Goal: Task Accomplishment & Management: Manage account settings

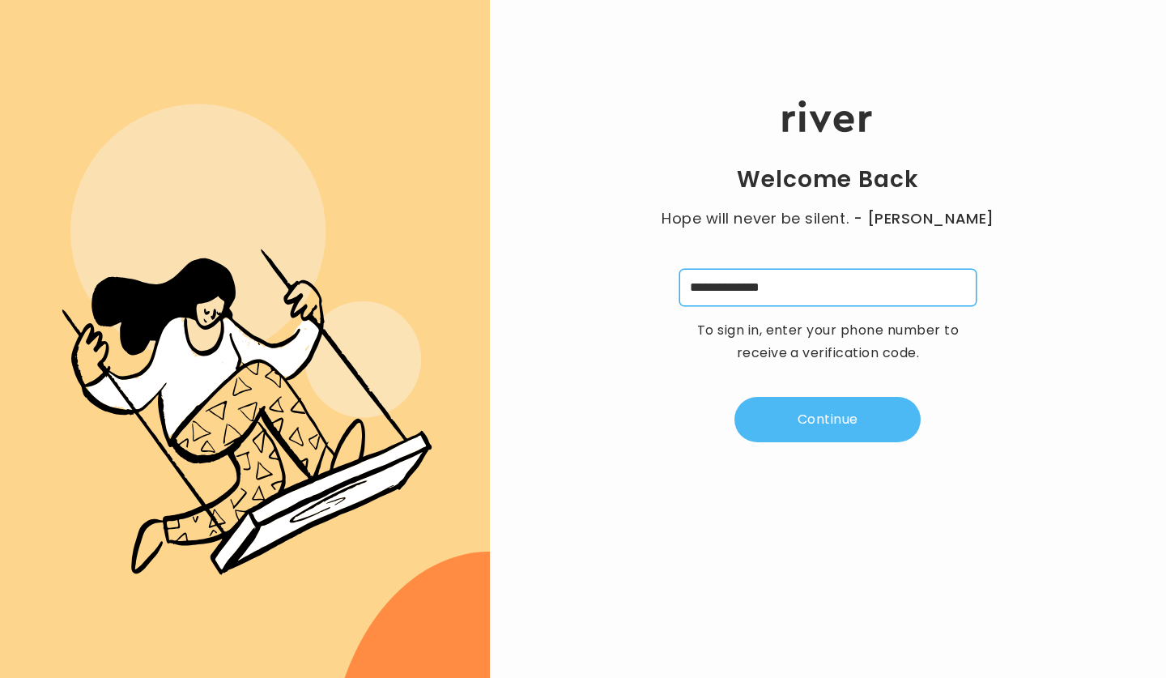
type input "**********"
click at [825, 424] on button "Continue" at bounding box center [828, 419] width 186 height 45
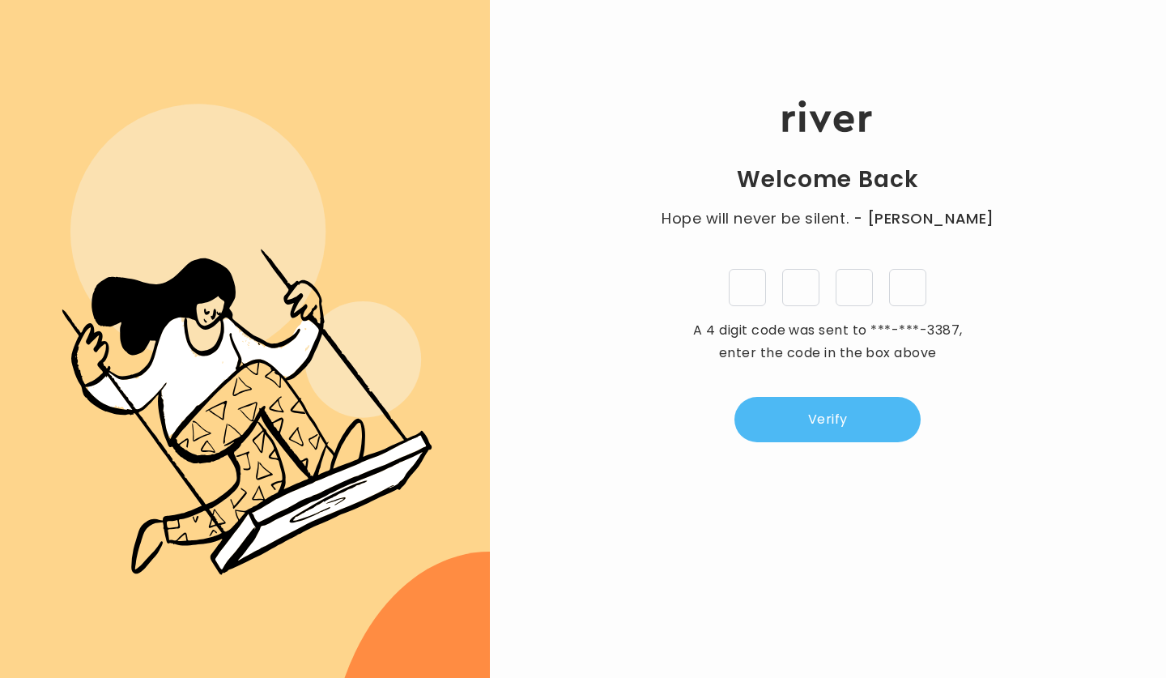
type input "*"
click at [830, 416] on button "Verify" at bounding box center [828, 419] width 186 height 45
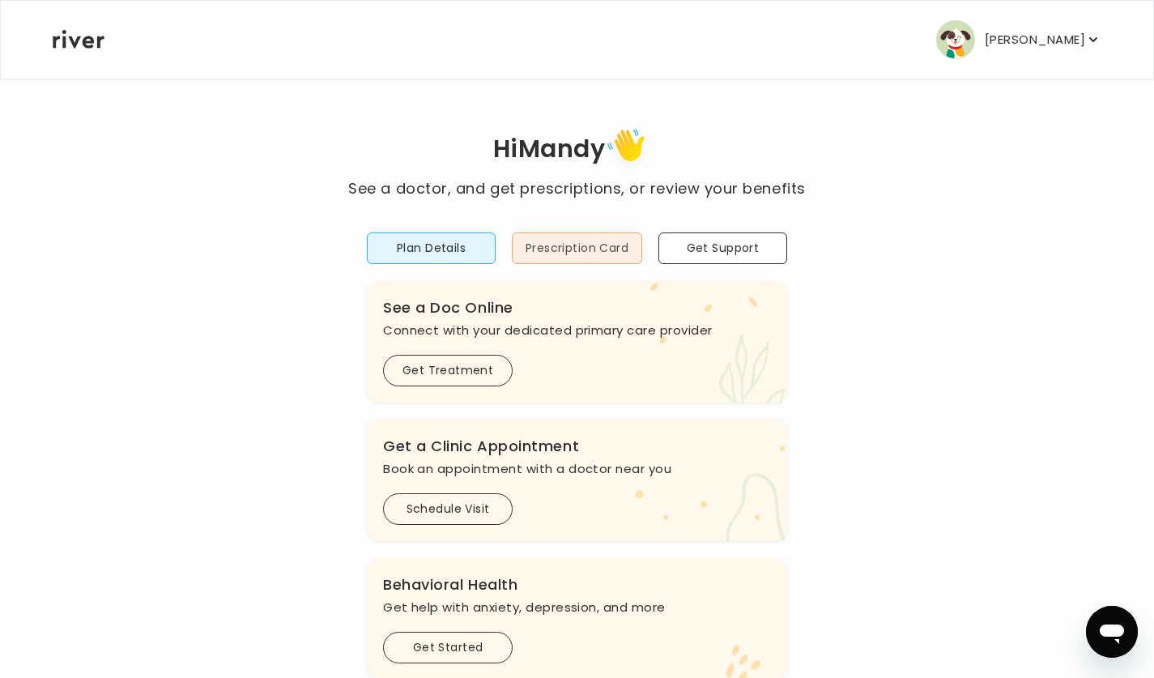
click at [581, 247] on button "Prescription Card" at bounding box center [577, 248] width 130 height 32
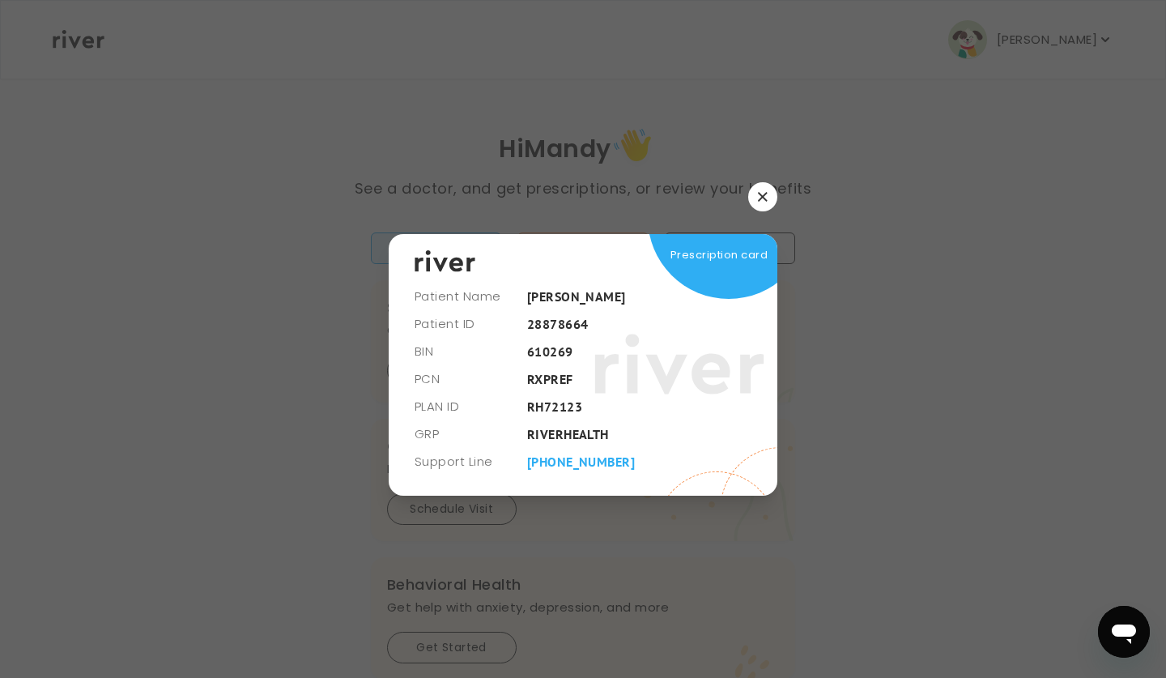
click at [760, 198] on icon "button" at bounding box center [762, 196] width 9 height 9
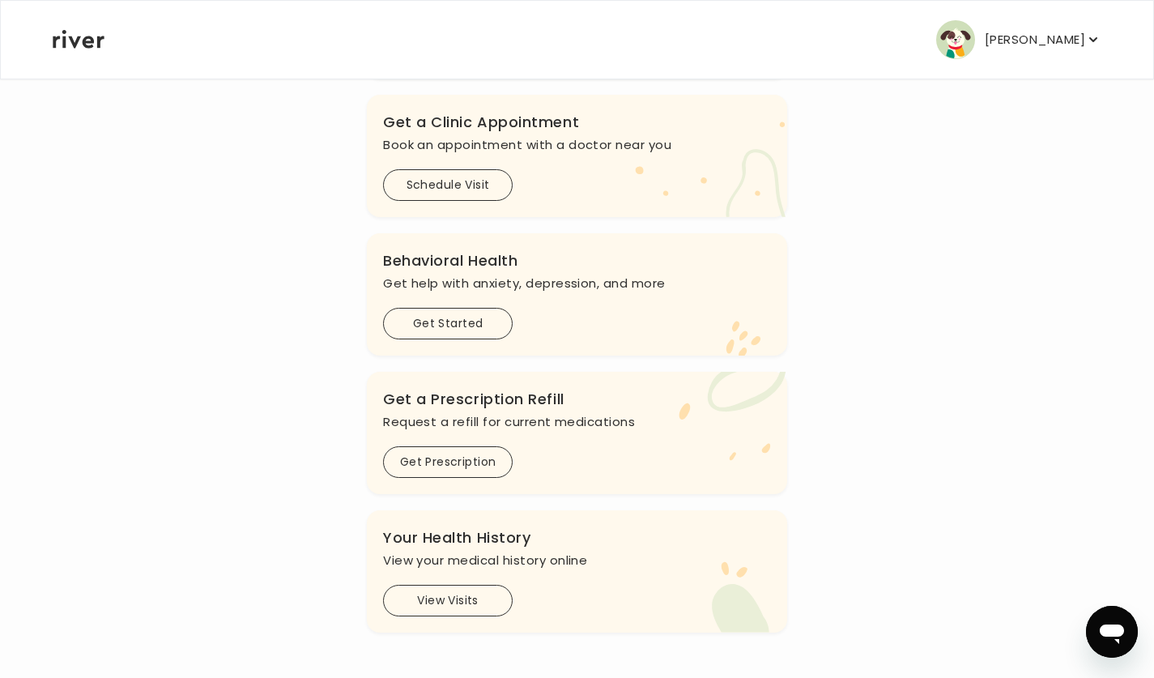
scroll to position [328, 0]
click at [975, 39] on img "button" at bounding box center [955, 39] width 39 height 39
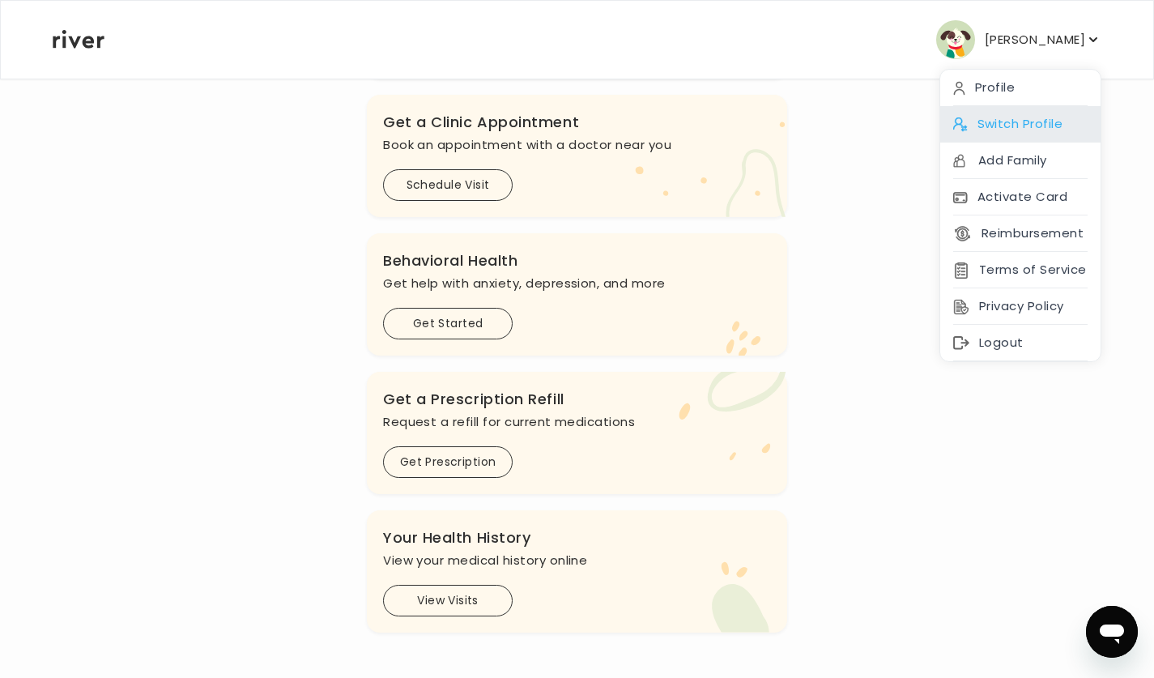
click at [1006, 122] on div "Switch Profile" at bounding box center [1020, 124] width 160 height 36
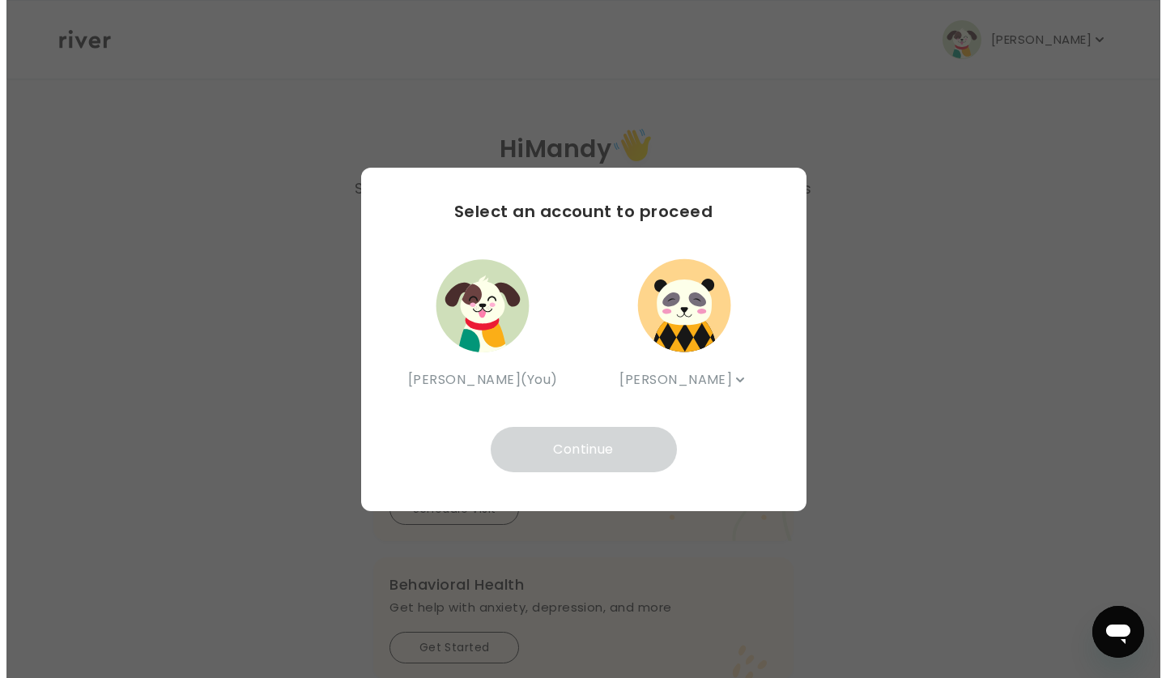
scroll to position [0, 0]
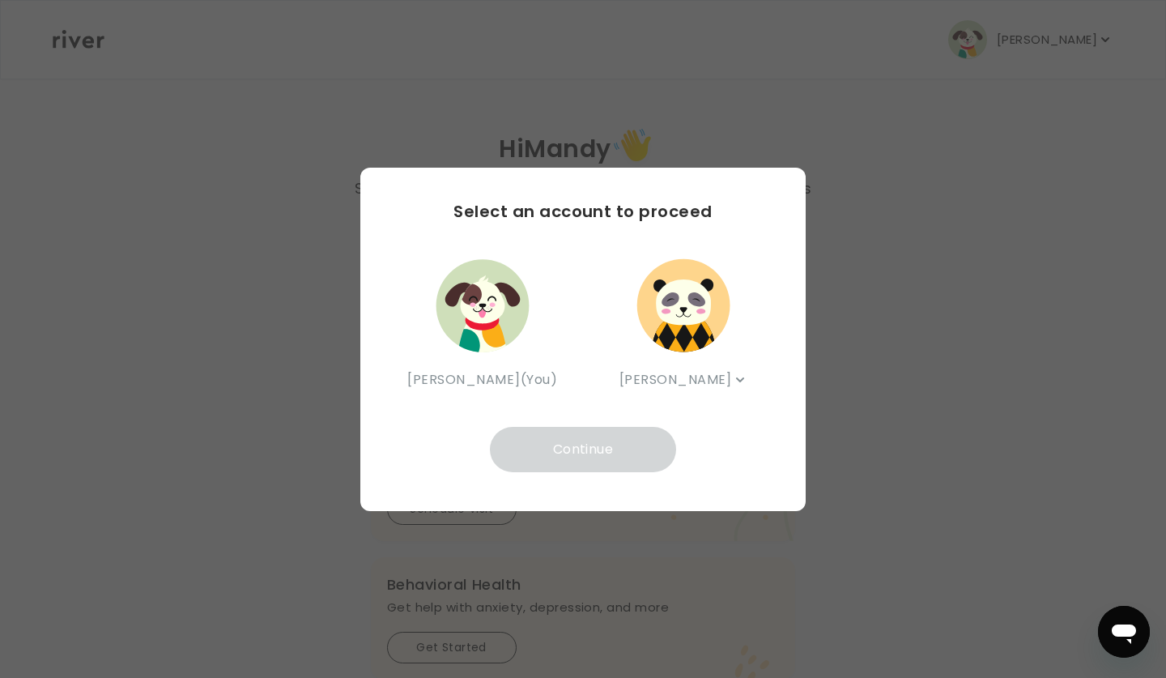
click at [732, 377] on icon "button" at bounding box center [740, 380] width 16 height 16
click at [701, 325] on img "button" at bounding box center [683, 305] width 97 height 97
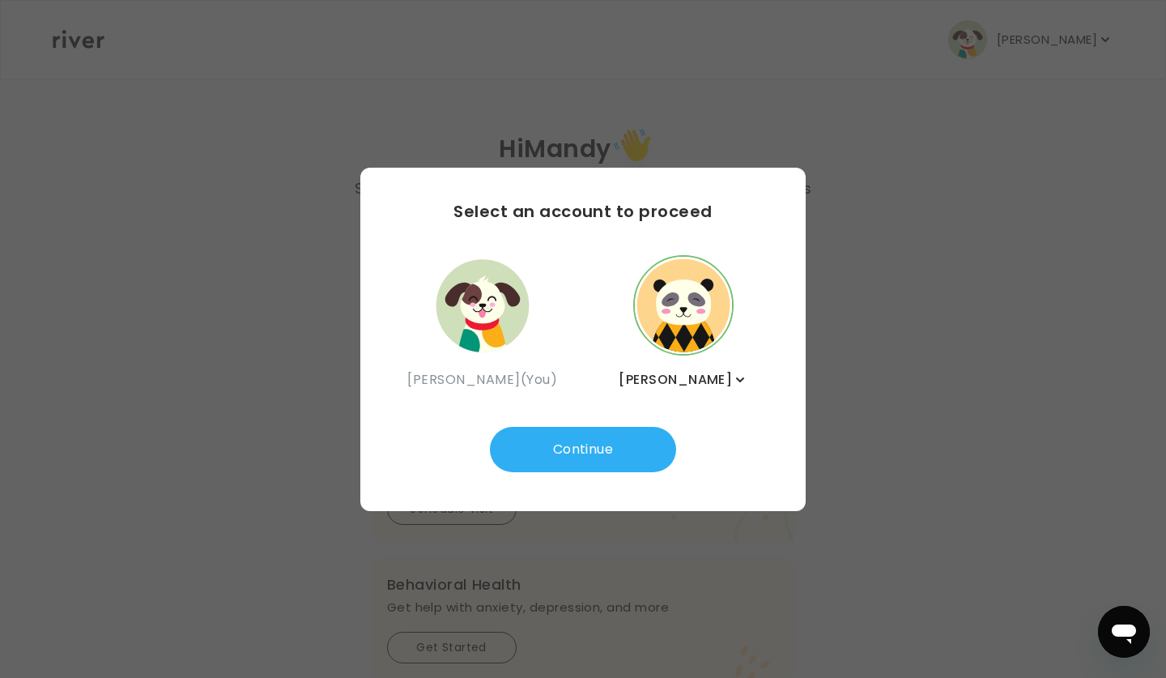
click at [732, 378] on icon "button" at bounding box center [740, 380] width 16 height 16
click at [769, 368] on div "Select an account to proceed Mandy Palen (You) Evan Palen Evan Palen Continue" at bounding box center [582, 339] width 445 height 343
click at [499, 308] on img "button" at bounding box center [482, 305] width 97 height 97
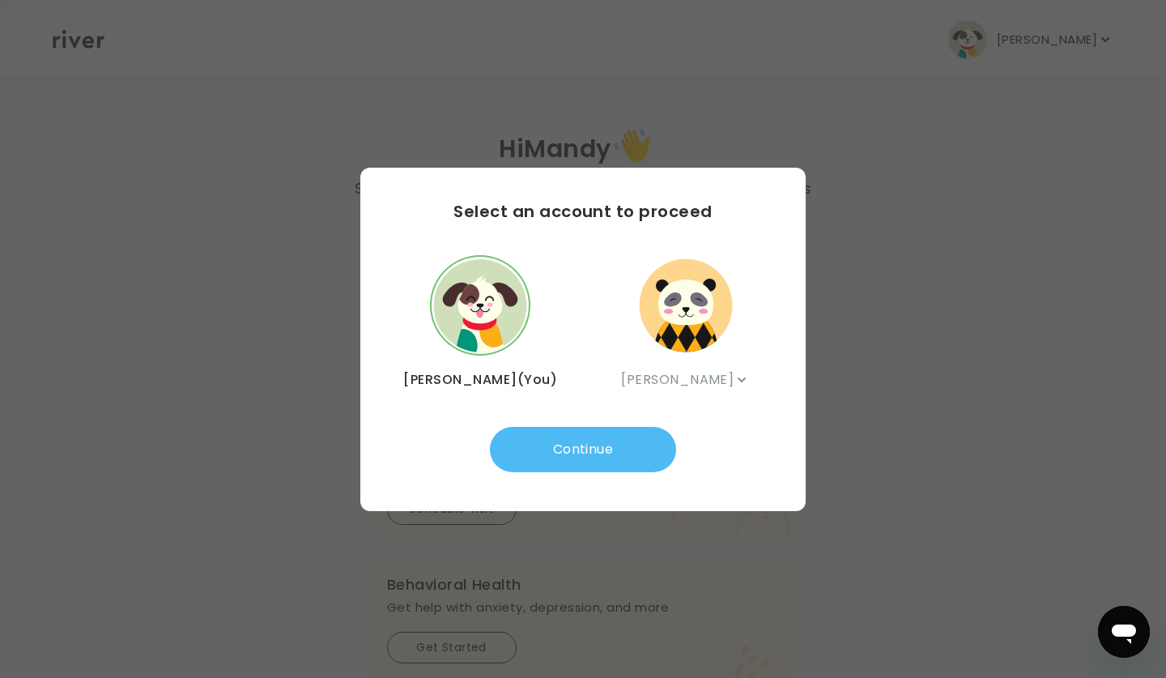
click at [560, 460] on button "Continue" at bounding box center [583, 449] width 186 height 45
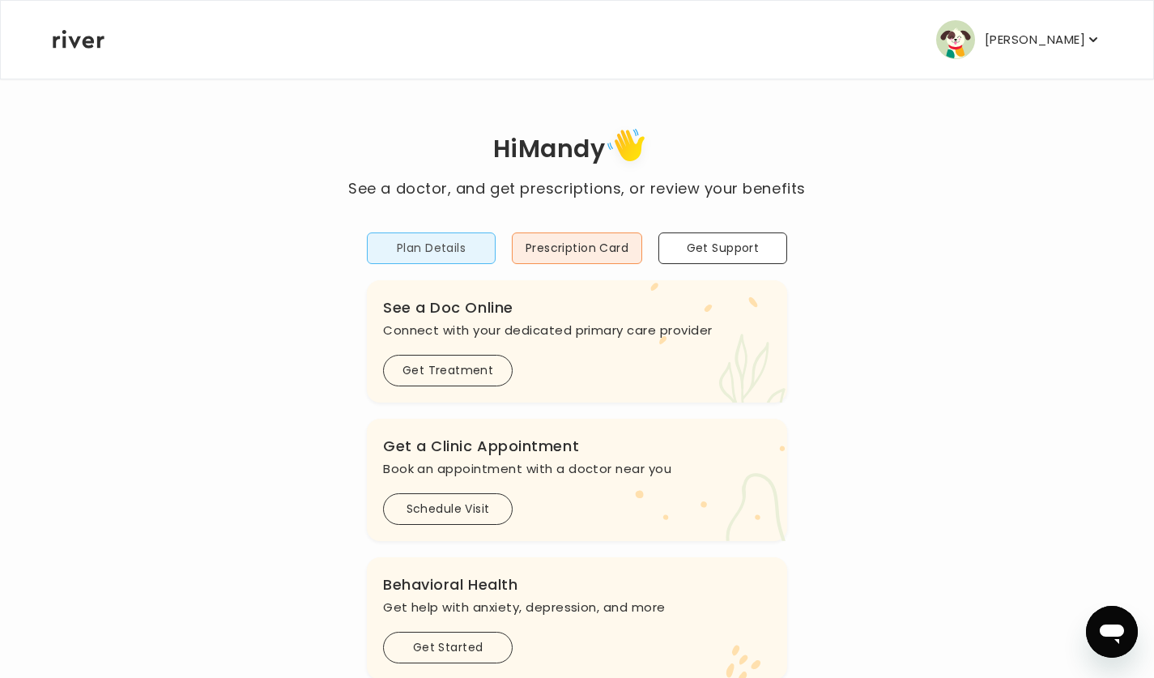
click at [430, 249] on button "Plan Details" at bounding box center [431, 248] width 129 height 32
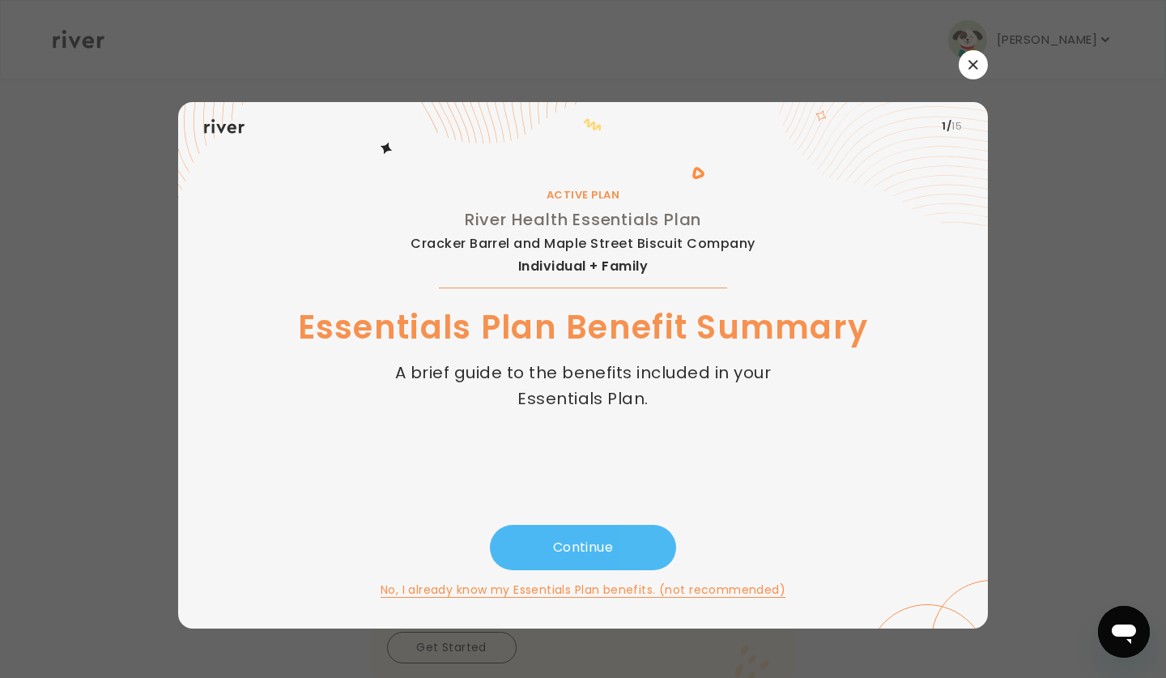
click at [560, 539] on button "Continue" at bounding box center [583, 547] width 186 height 45
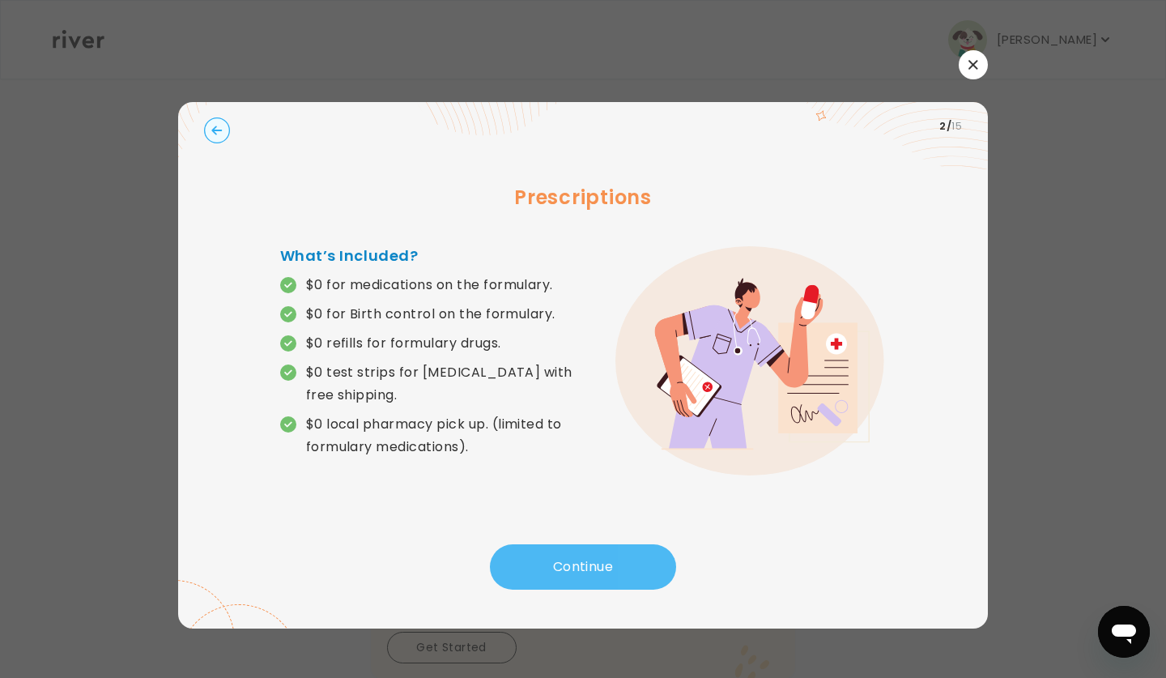
click at [578, 564] on button "Continue" at bounding box center [583, 566] width 186 height 45
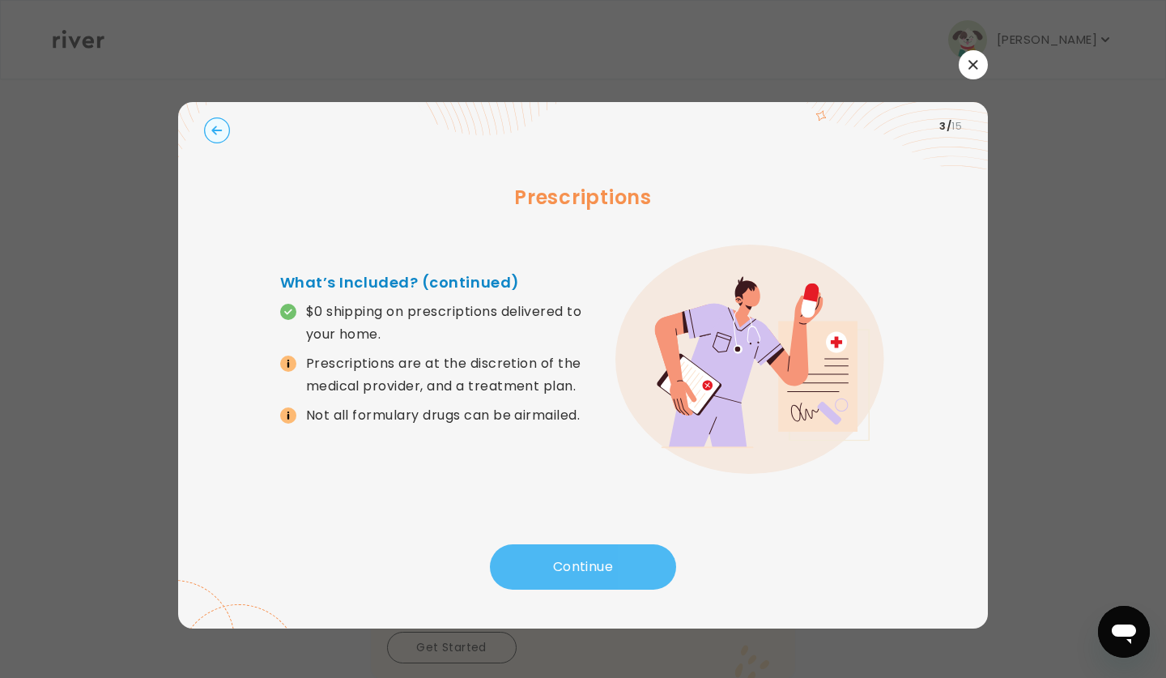
click at [528, 572] on button "Continue" at bounding box center [583, 566] width 186 height 45
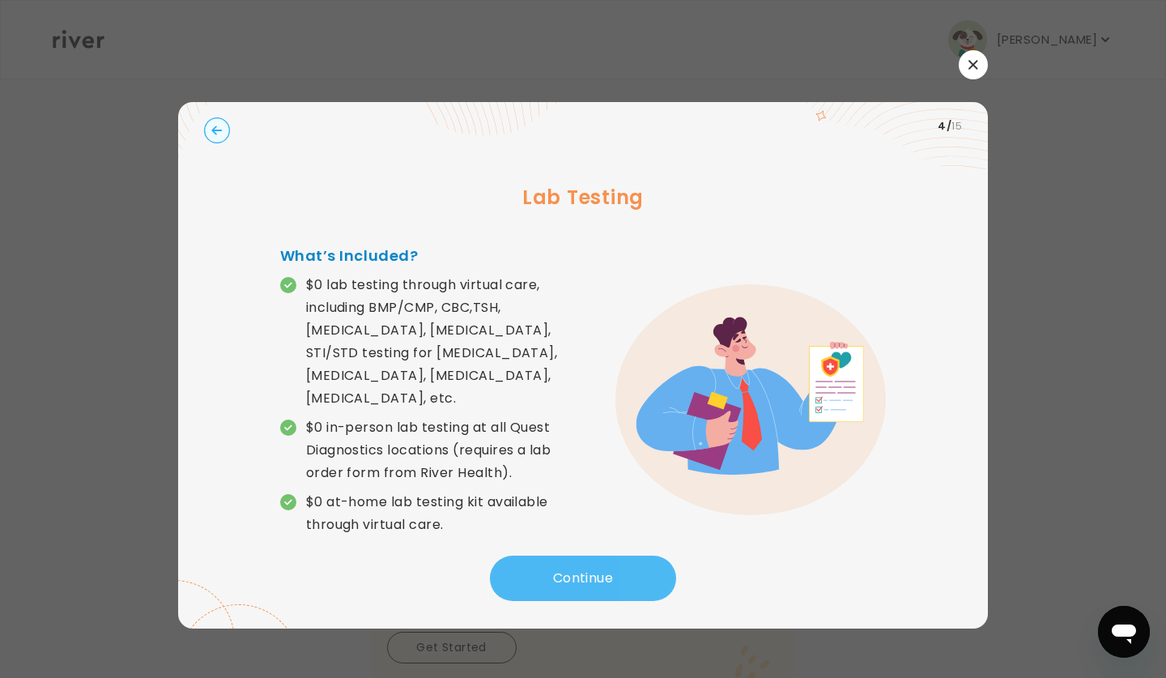
click at [528, 572] on button "Continue" at bounding box center [583, 578] width 186 height 45
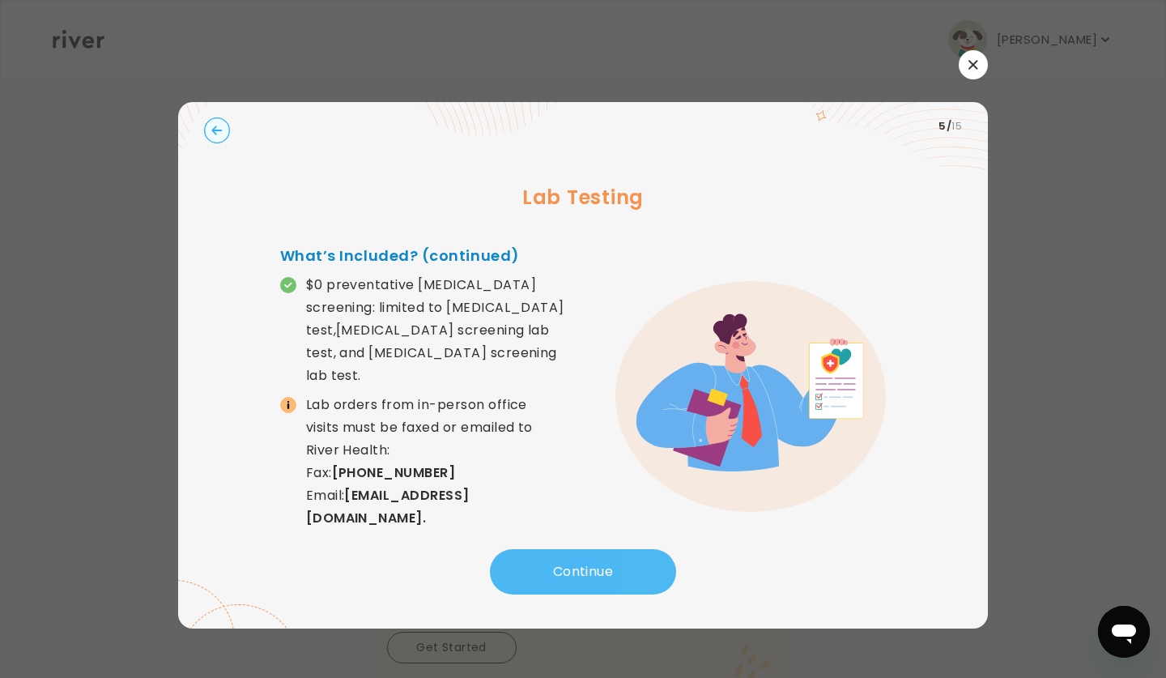
click at [528, 572] on button "Continue" at bounding box center [583, 571] width 186 height 45
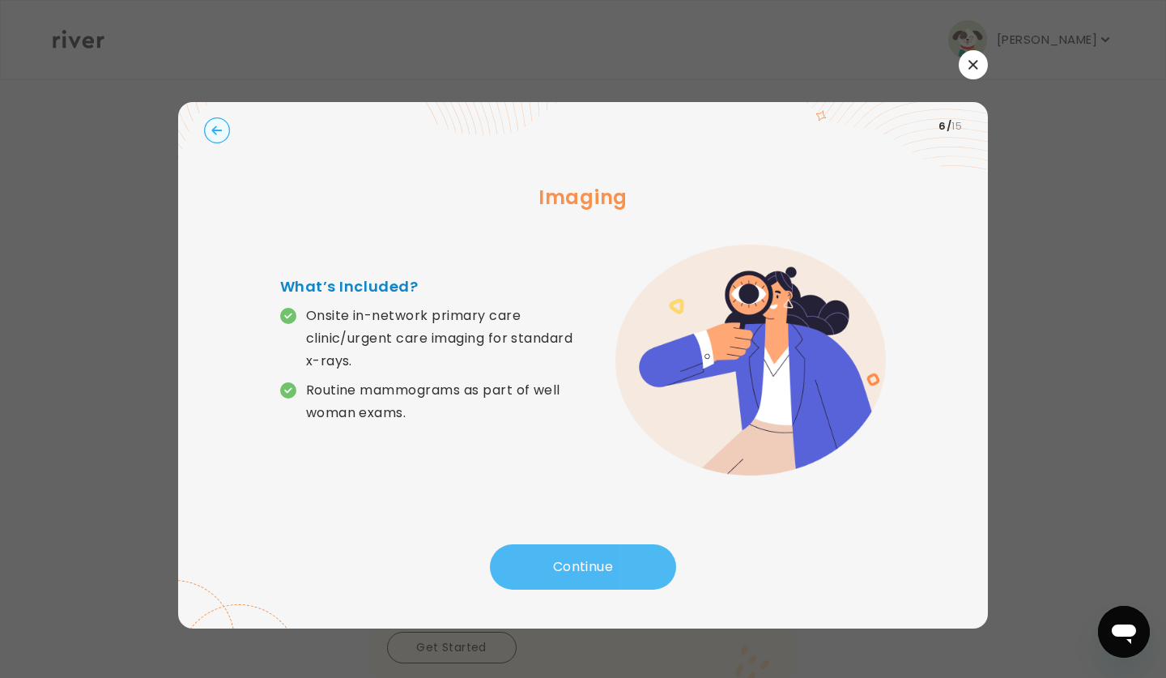
click at [528, 572] on button "Continue" at bounding box center [583, 566] width 186 height 45
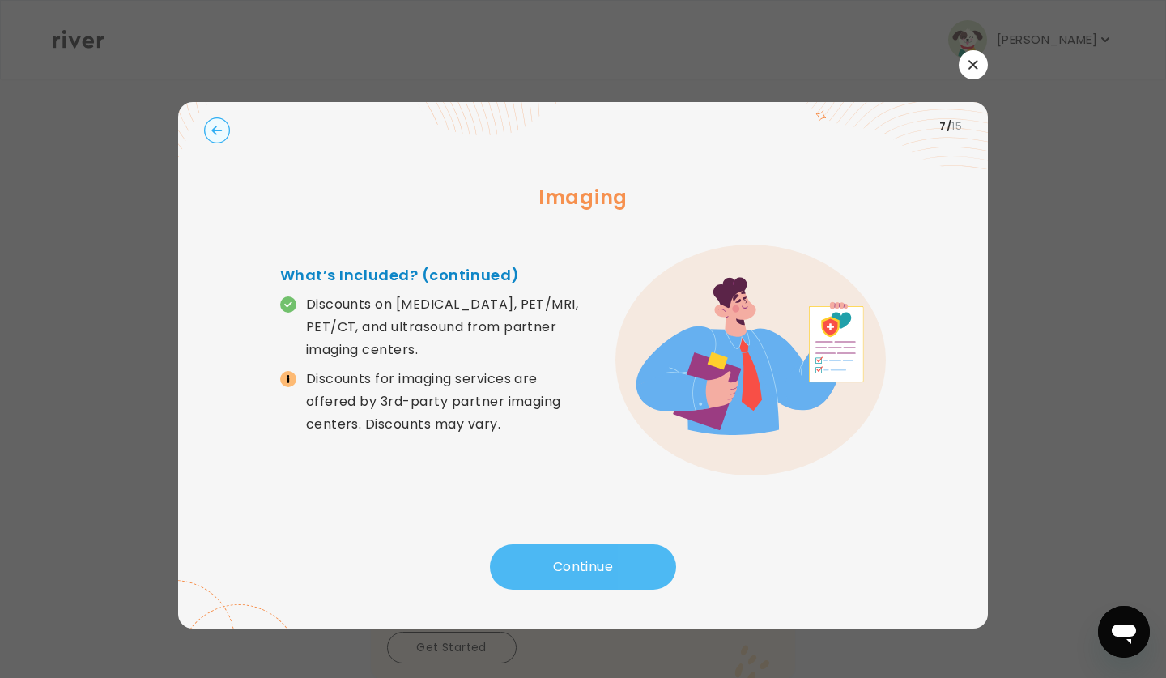
click at [528, 572] on button "Continue" at bounding box center [583, 566] width 186 height 45
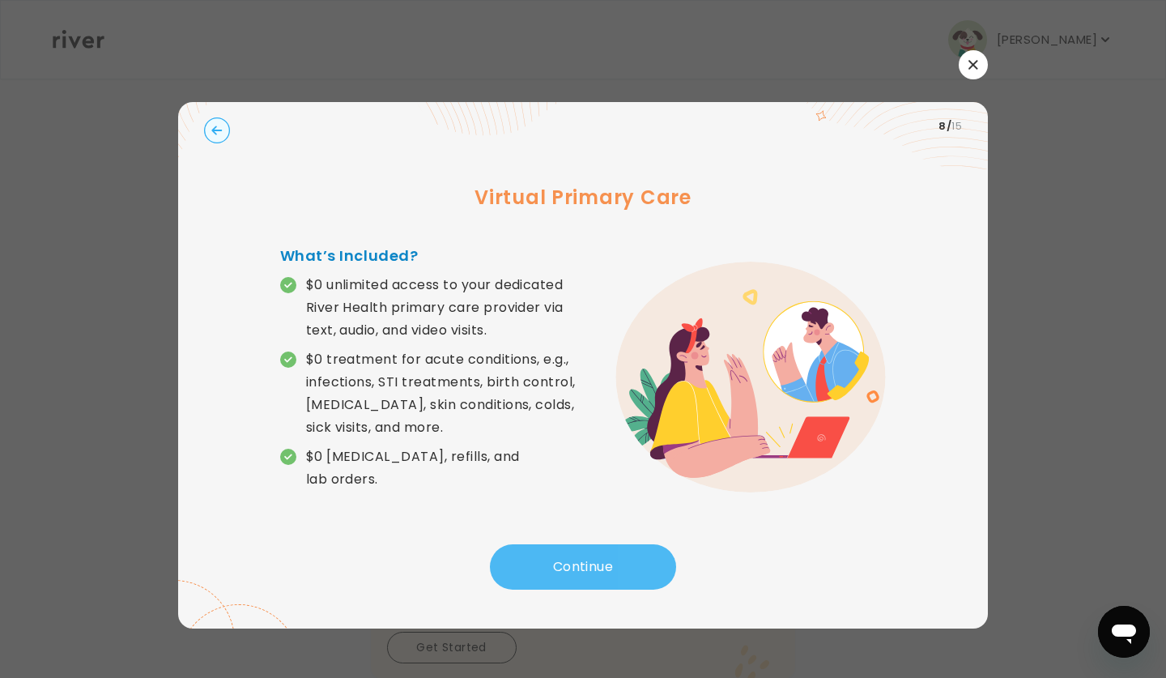
click at [529, 572] on button "Continue" at bounding box center [583, 566] width 186 height 45
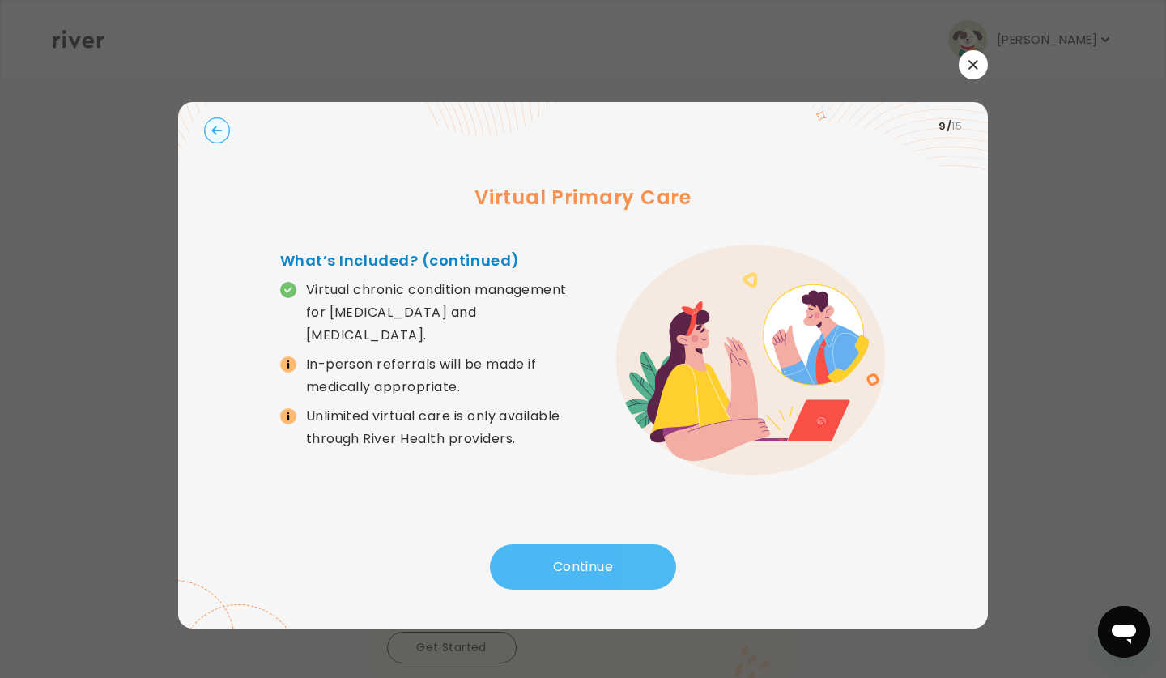
click at [529, 572] on button "Continue" at bounding box center [583, 566] width 186 height 45
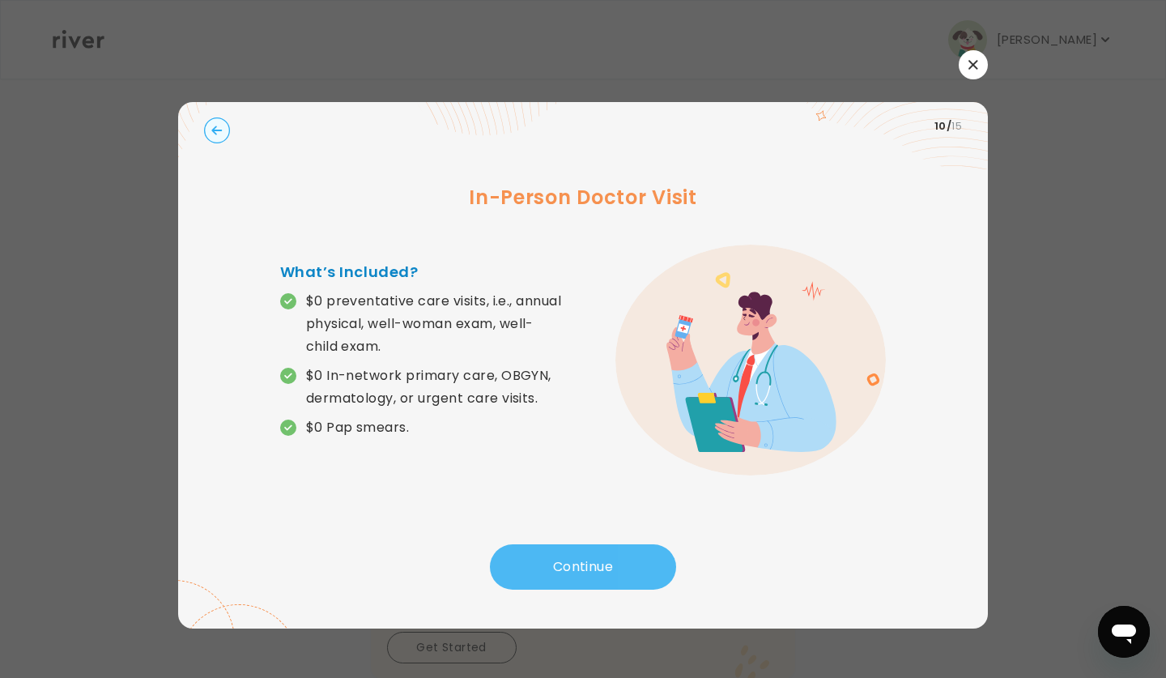
click at [529, 572] on button "Continue" at bounding box center [583, 566] width 186 height 45
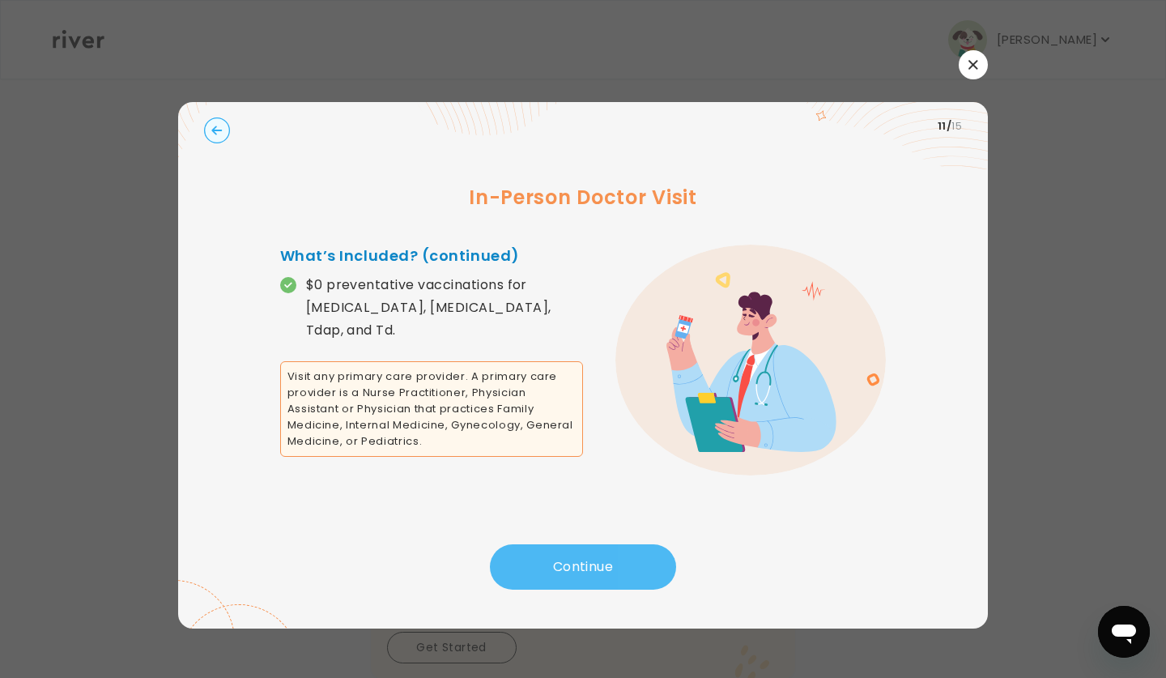
click at [529, 572] on button "Continue" at bounding box center [583, 566] width 186 height 45
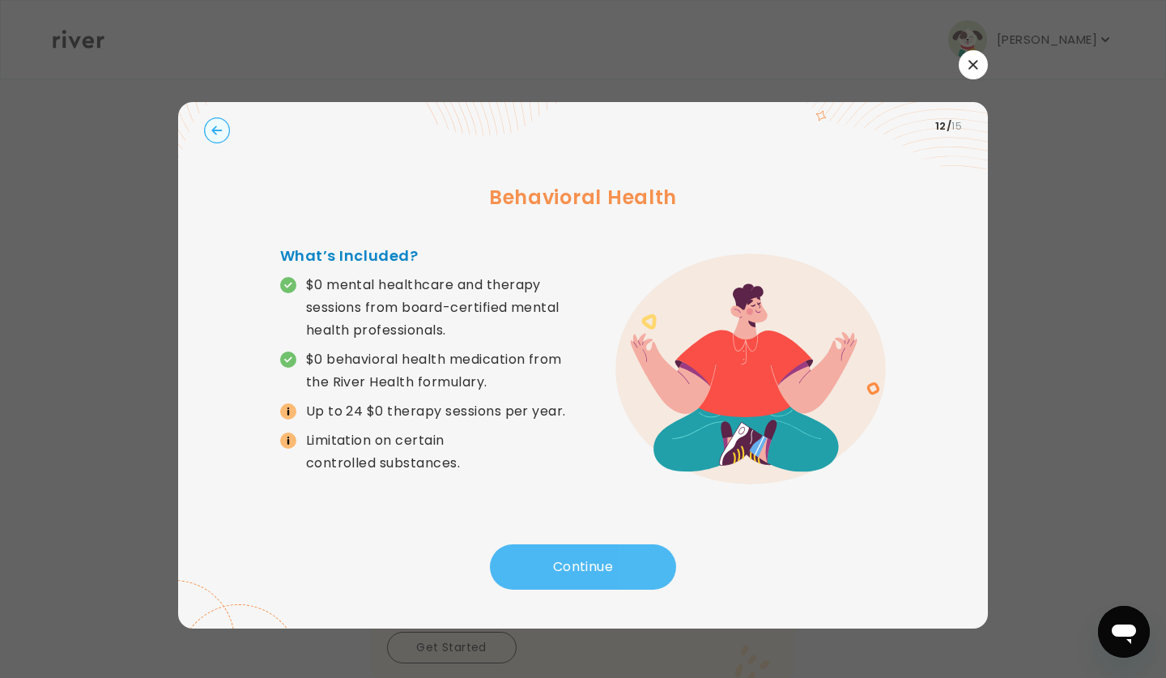
click at [529, 572] on button "Continue" at bounding box center [583, 566] width 186 height 45
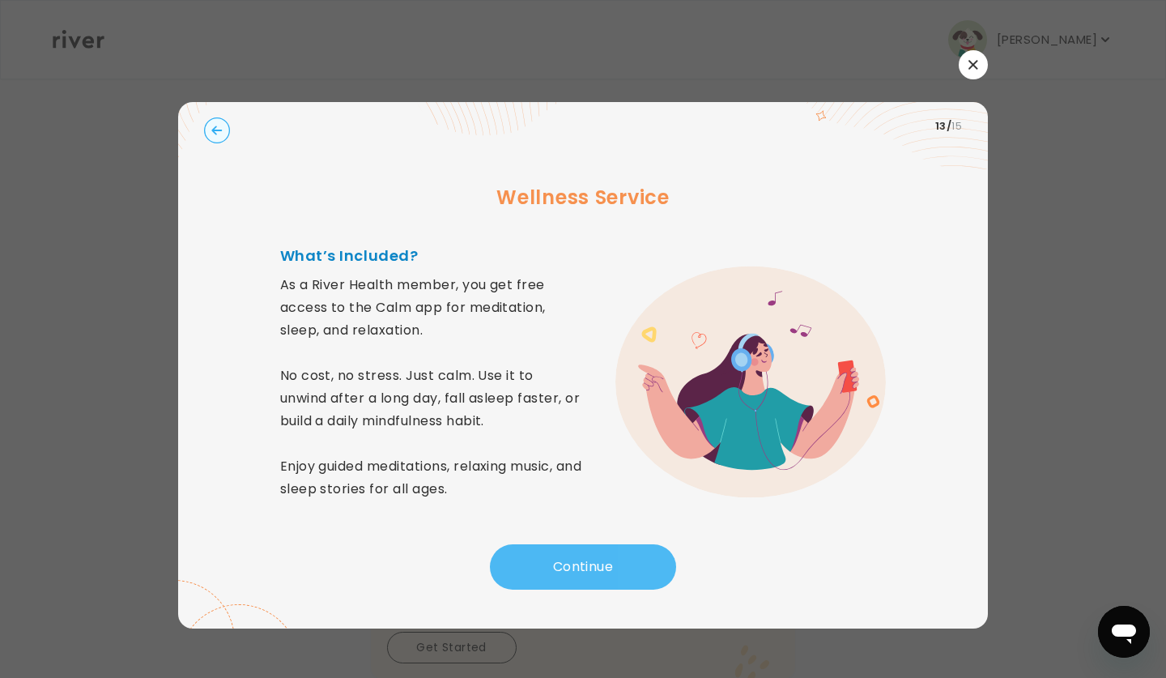
click at [529, 572] on button "Continue" at bounding box center [583, 566] width 186 height 45
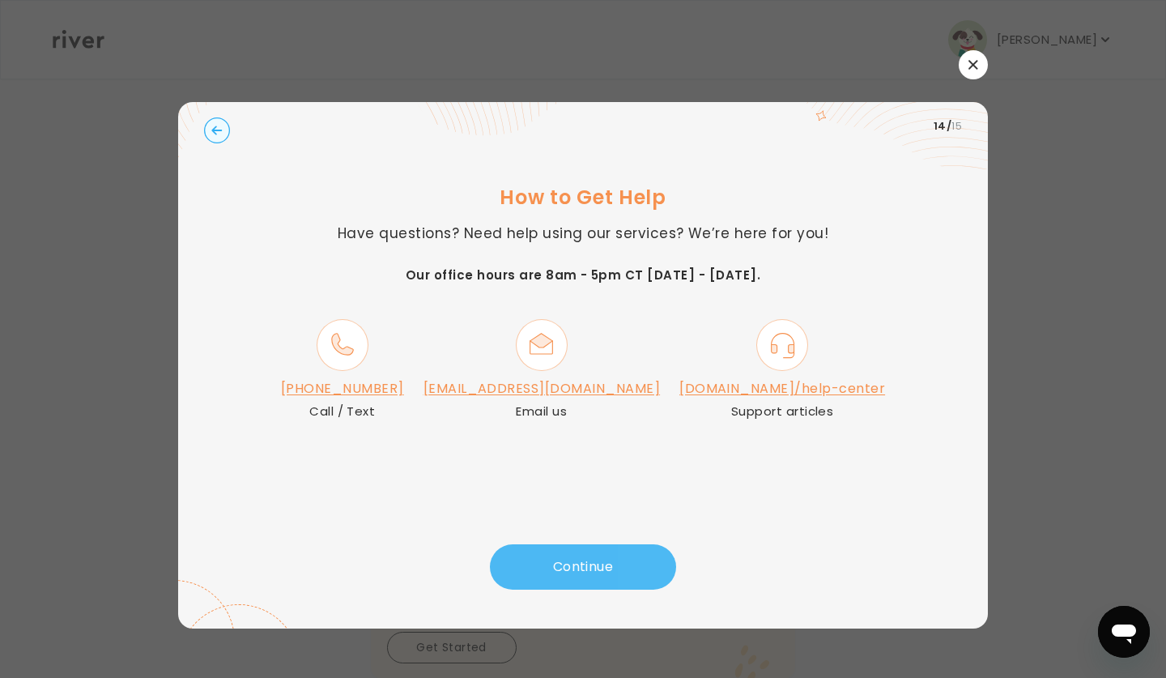
click at [526, 570] on button "Continue" at bounding box center [583, 566] width 186 height 45
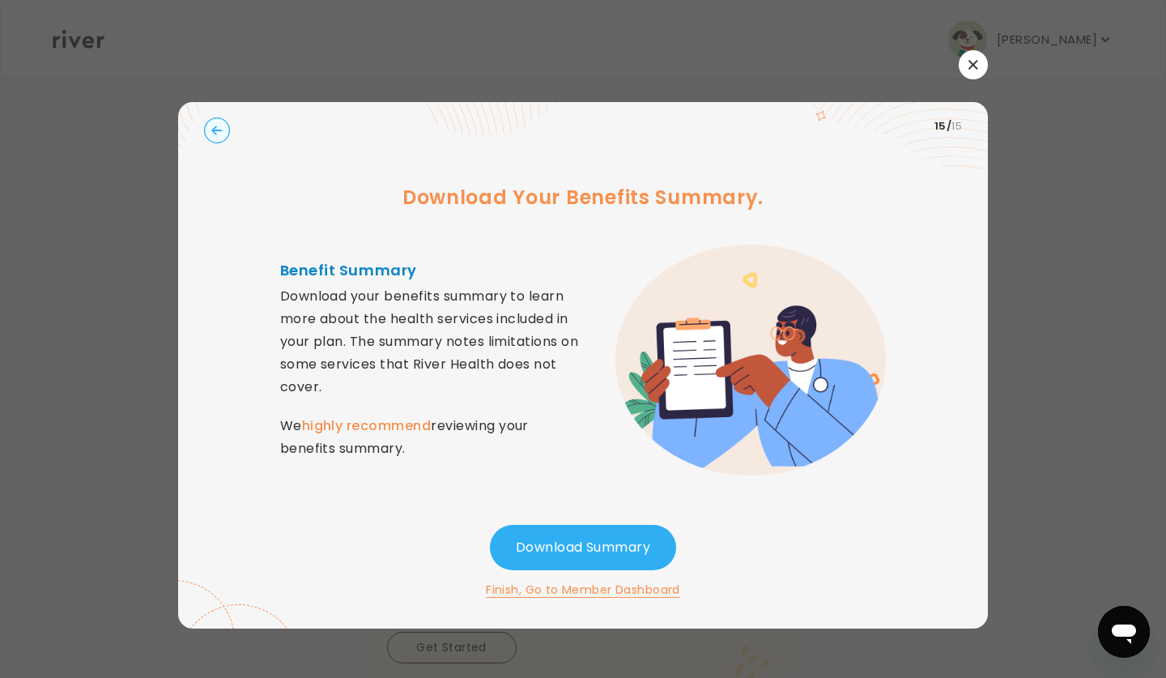
click at [972, 64] on icon "button" at bounding box center [973, 64] width 9 height 9
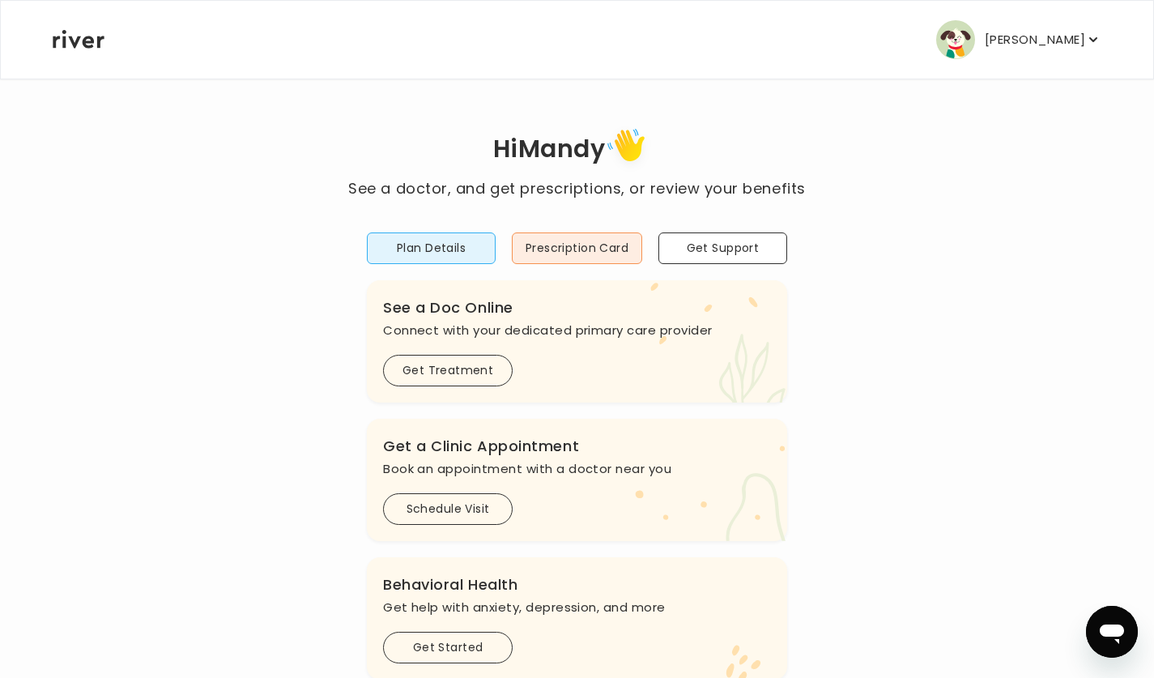
click at [1050, 39] on p "[PERSON_NAME]" at bounding box center [1035, 39] width 100 height 23
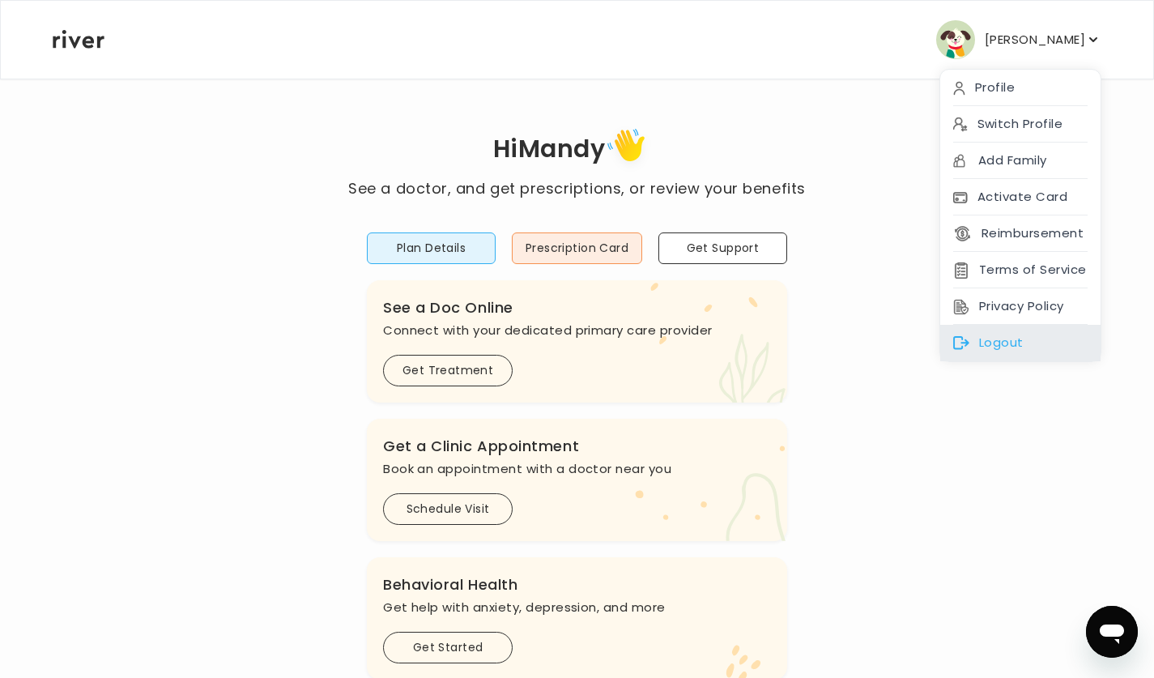
click at [997, 332] on div "Logout" at bounding box center [1020, 343] width 160 height 36
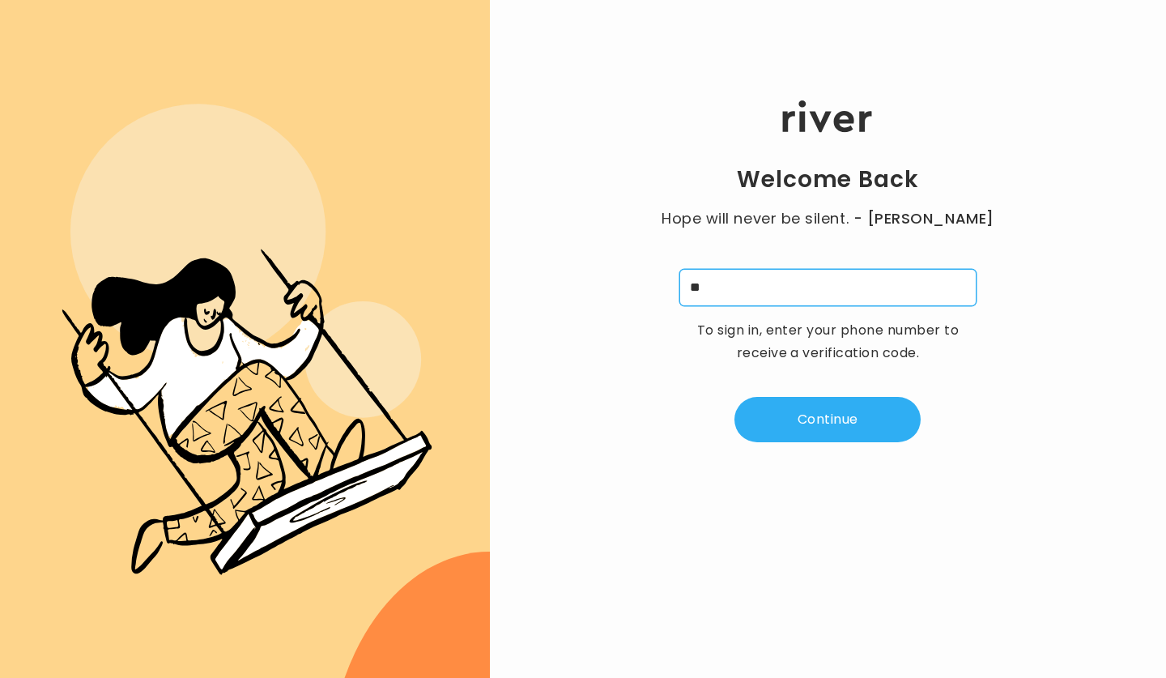
type input "*"
type input "**********"
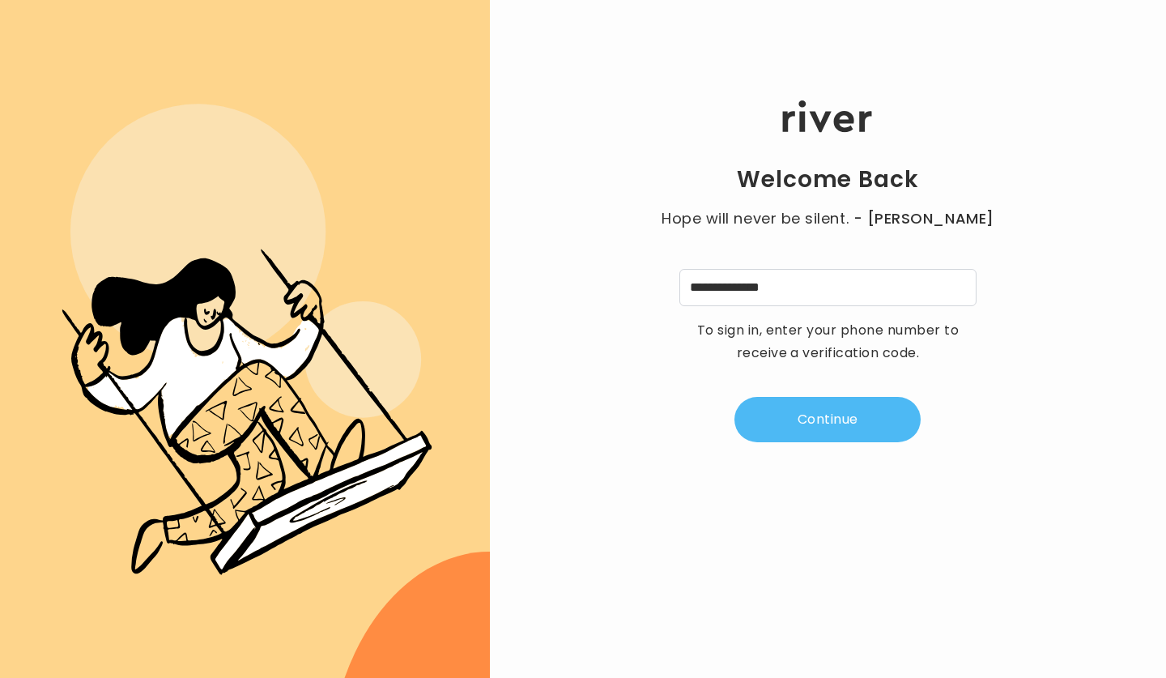
click at [823, 419] on button "Continue" at bounding box center [828, 419] width 186 height 45
type input "*"
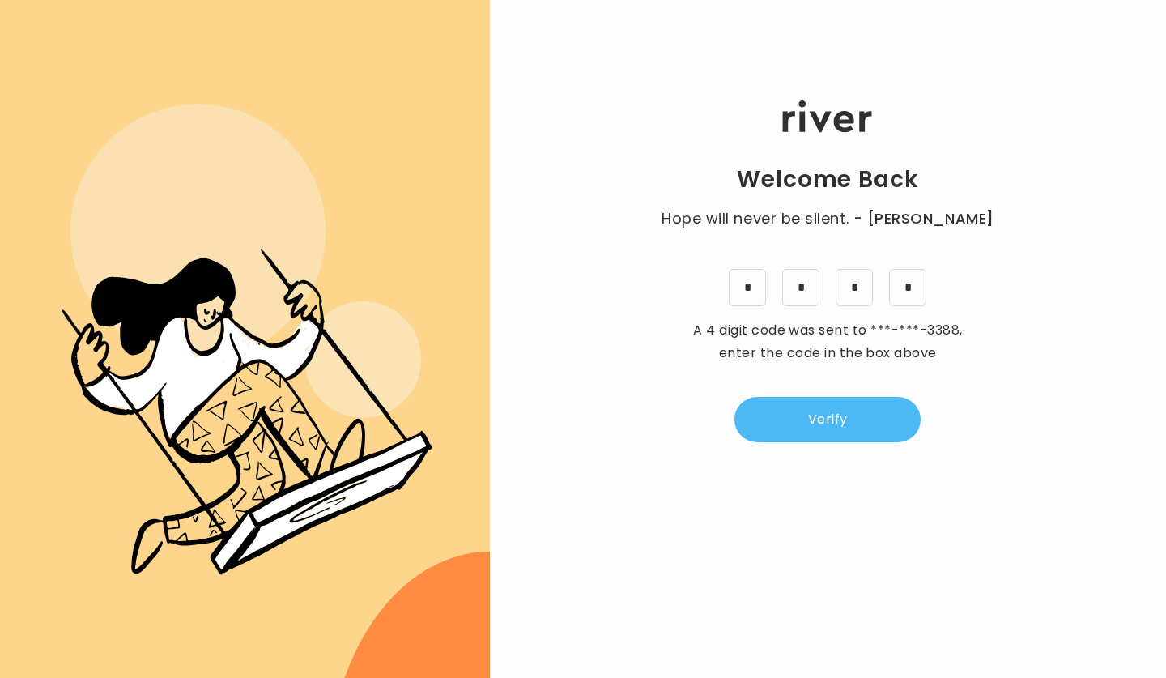
click at [820, 415] on button "Verify" at bounding box center [828, 419] width 186 height 45
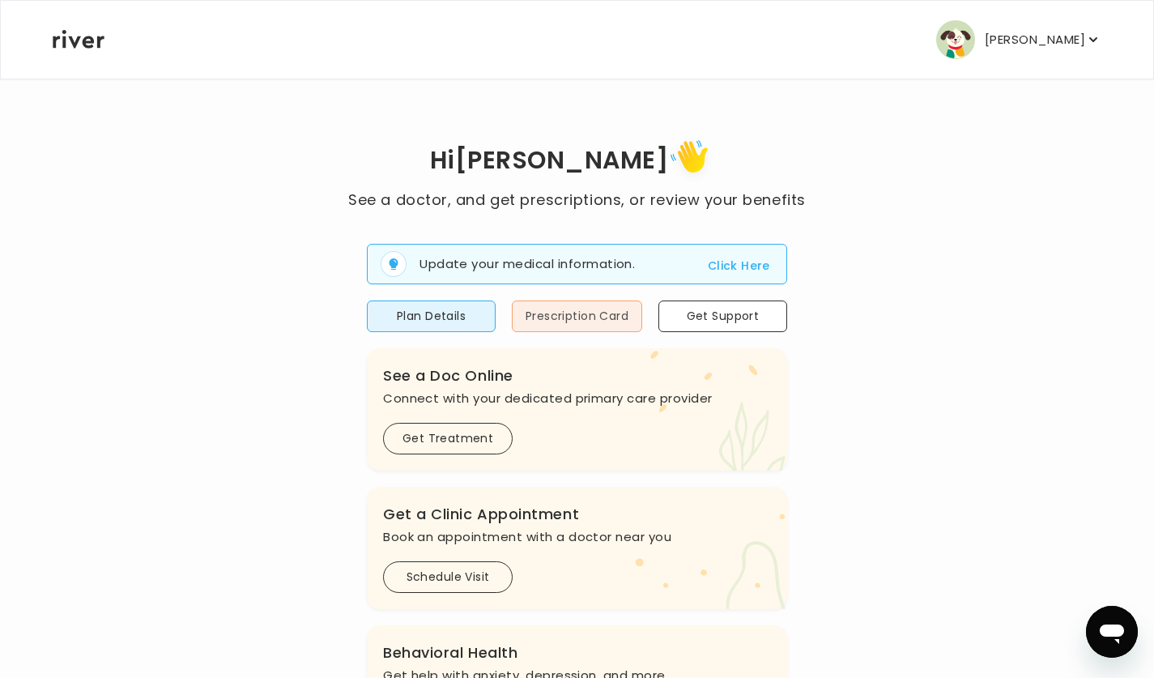
click at [573, 316] on button "Prescription Card" at bounding box center [577, 316] width 130 height 32
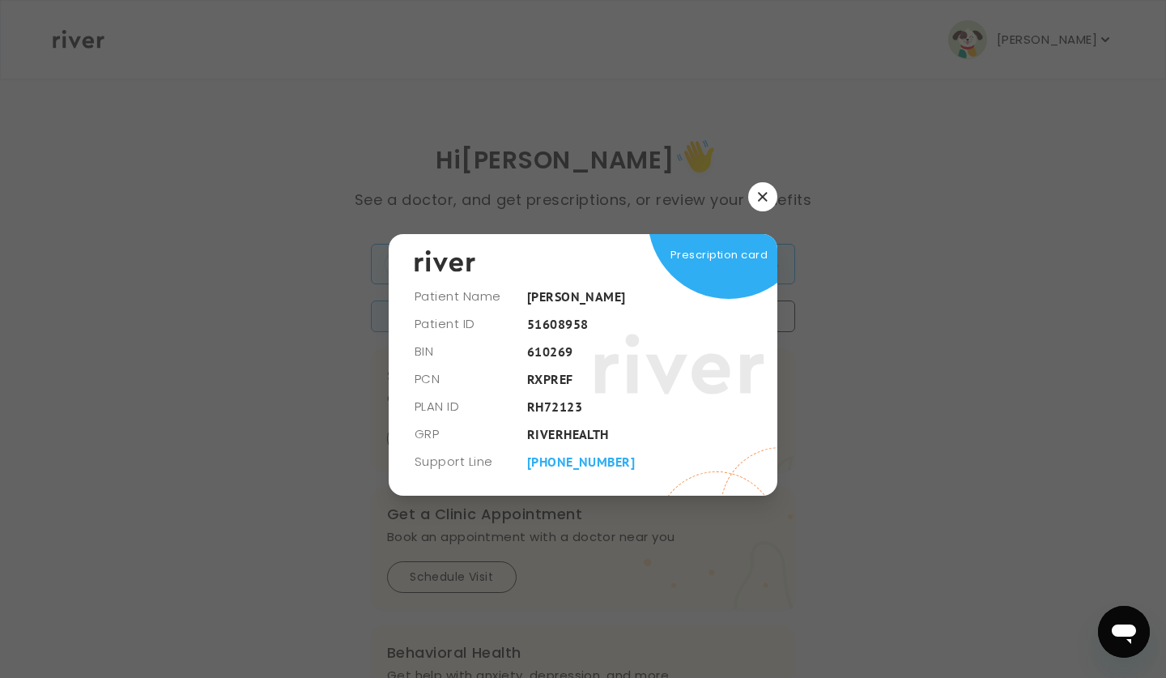
click at [761, 194] on icon "button" at bounding box center [762, 196] width 9 height 9
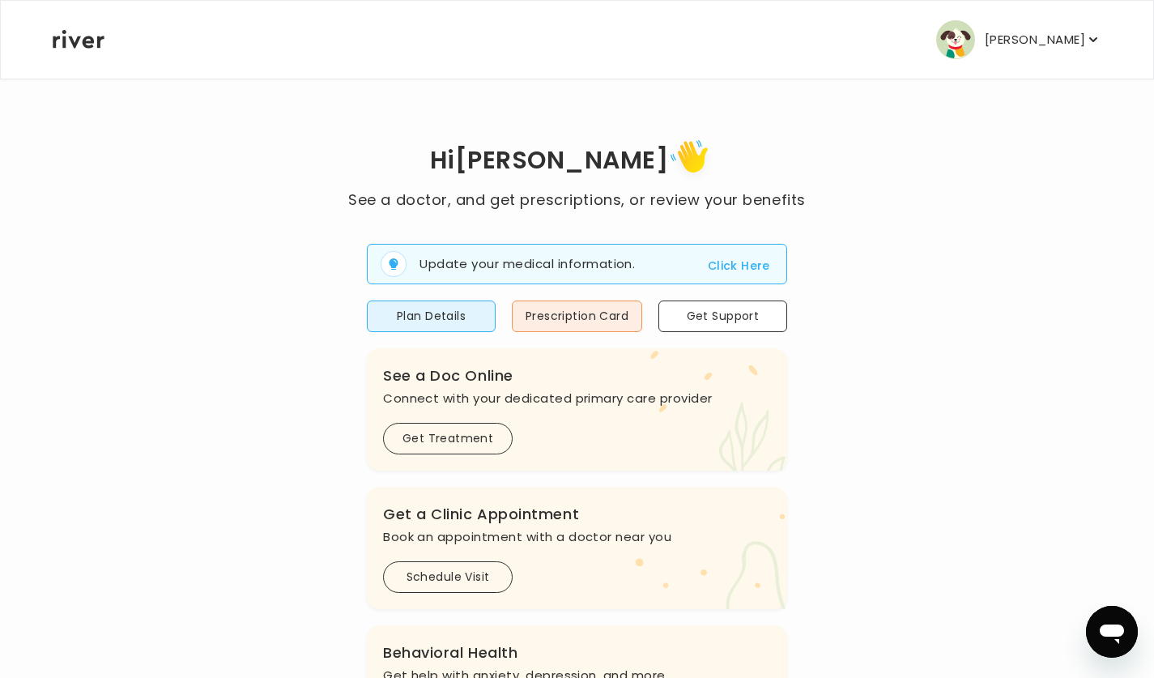
click at [1037, 37] on p "Robert Palen Jr" at bounding box center [1035, 39] width 100 height 23
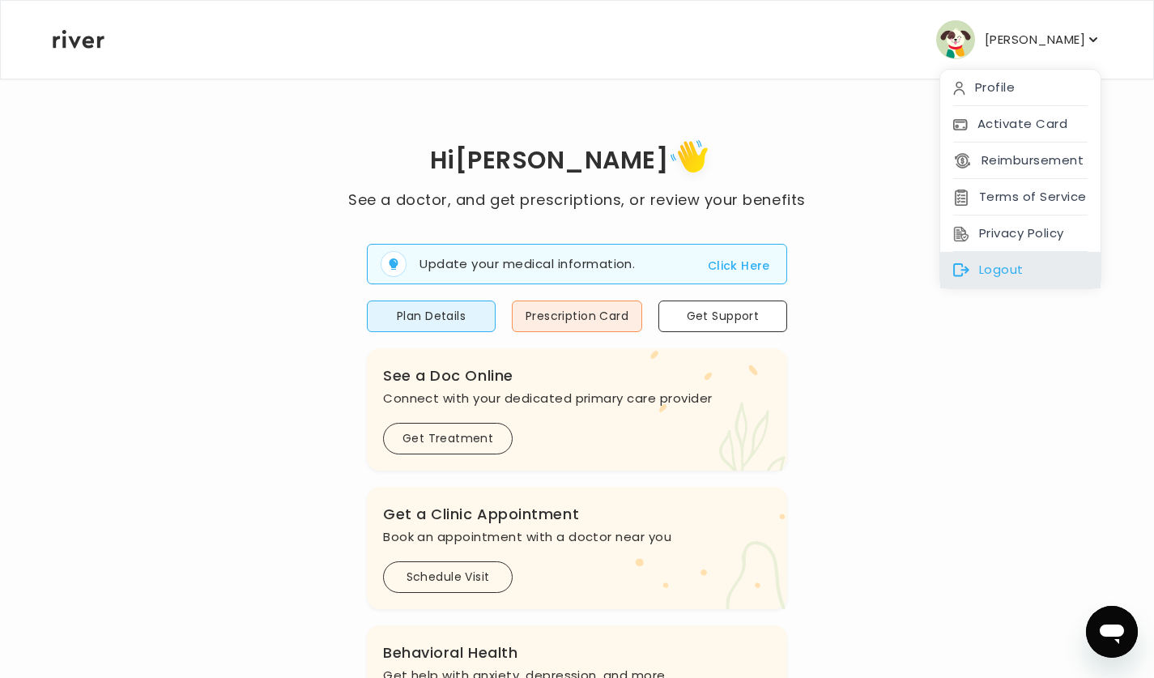
click at [1000, 266] on div "Logout" at bounding box center [1020, 270] width 160 height 36
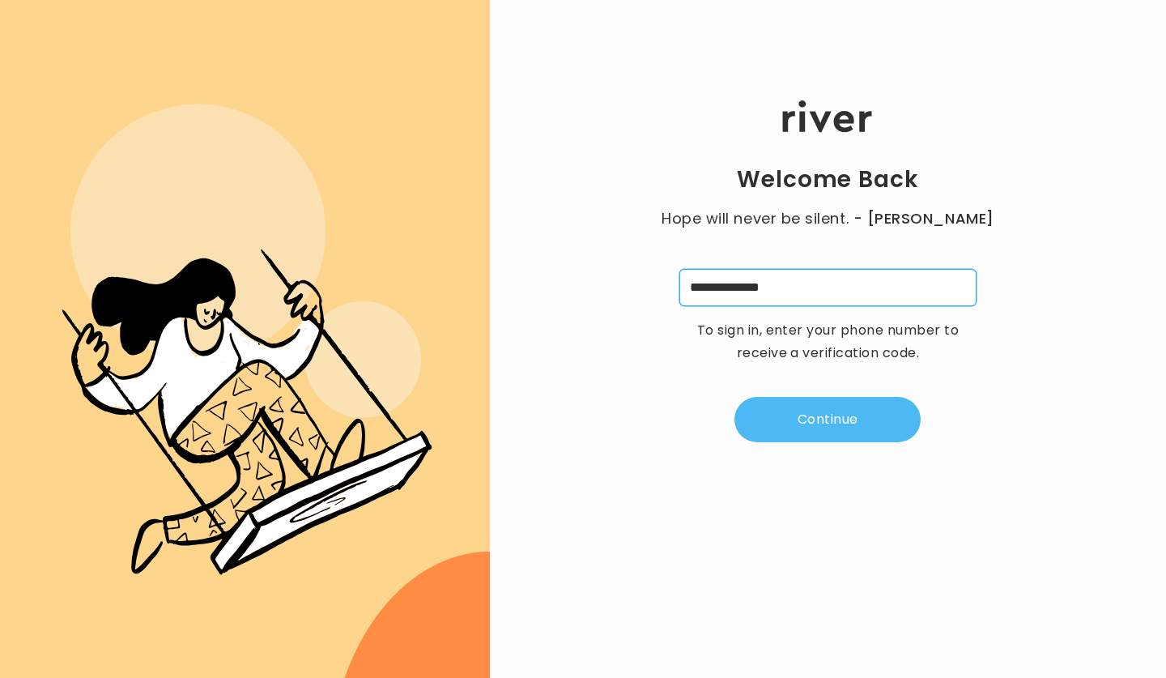
type input "**********"
click at [828, 411] on button "Continue" at bounding box center [828, 419] width 186 height 45
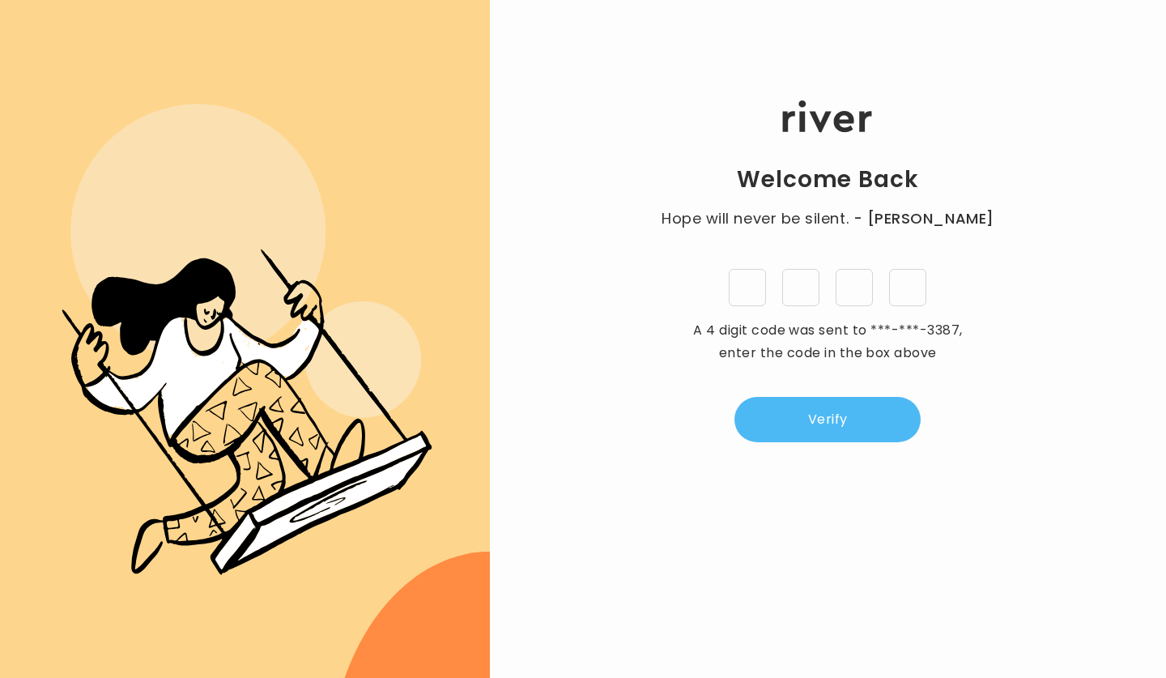
type input "*"
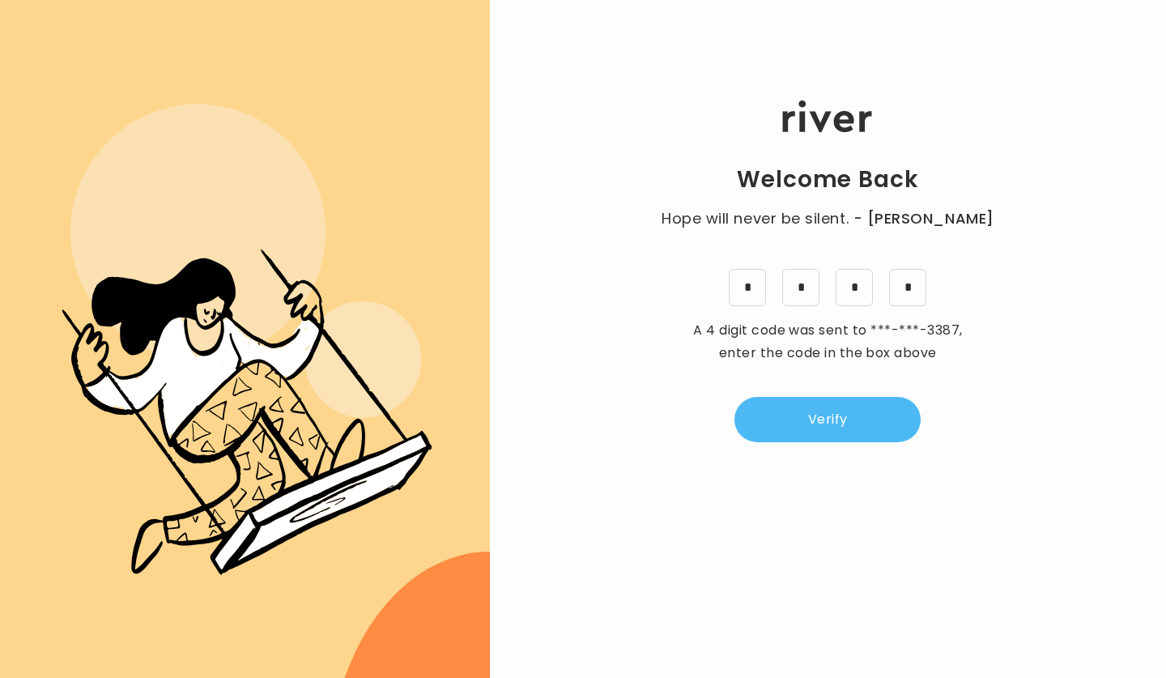
click at [847, 415] on button "Verify" at bounding box center [828, 419] width 186 height 45
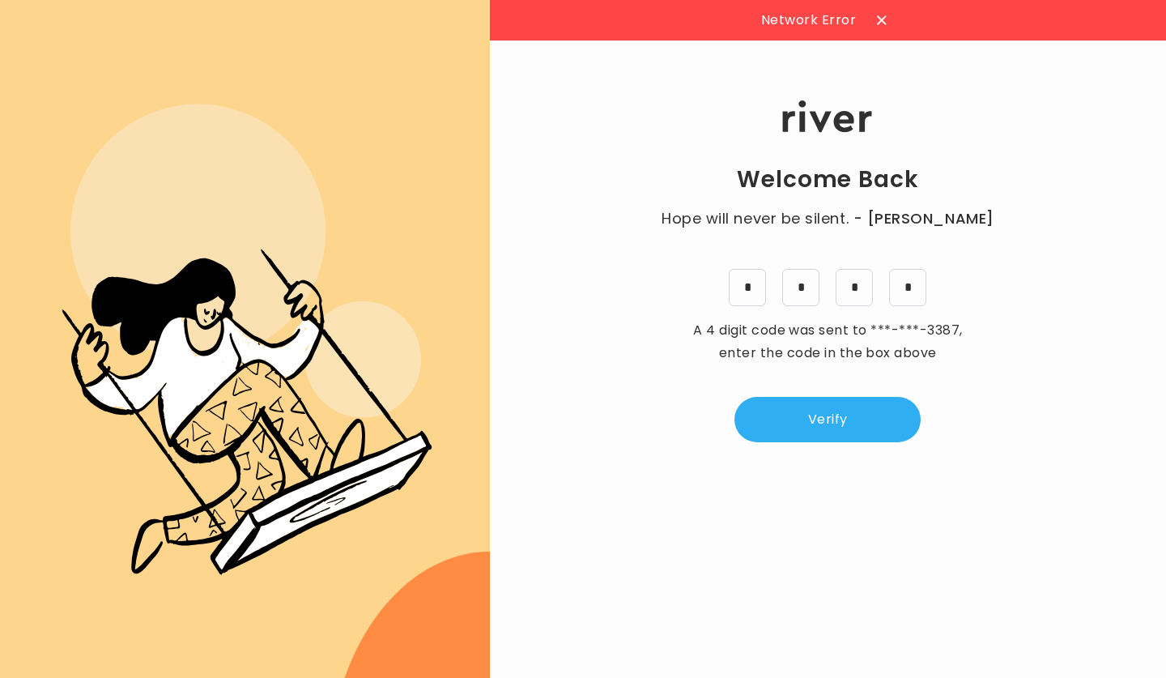
click at [881, 18] on icon at bounding box center [881, 19] width 9 height 9
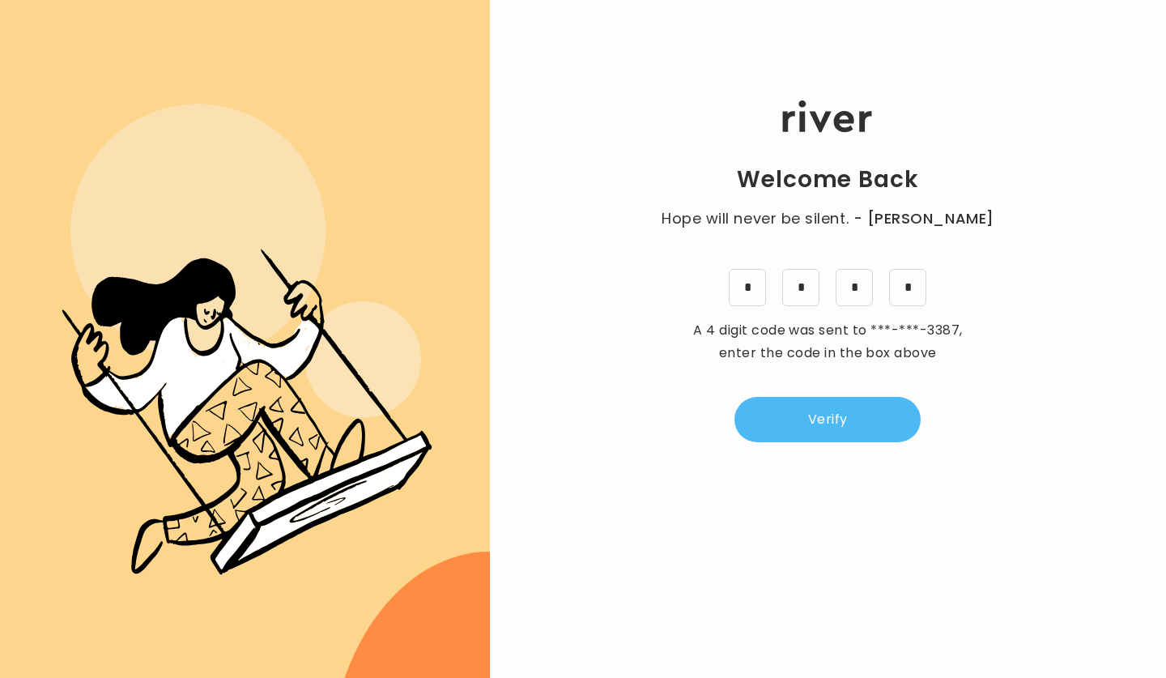
click at [818, 412] on button "Verify" at bounding box center [828, 419] width 186 height 45
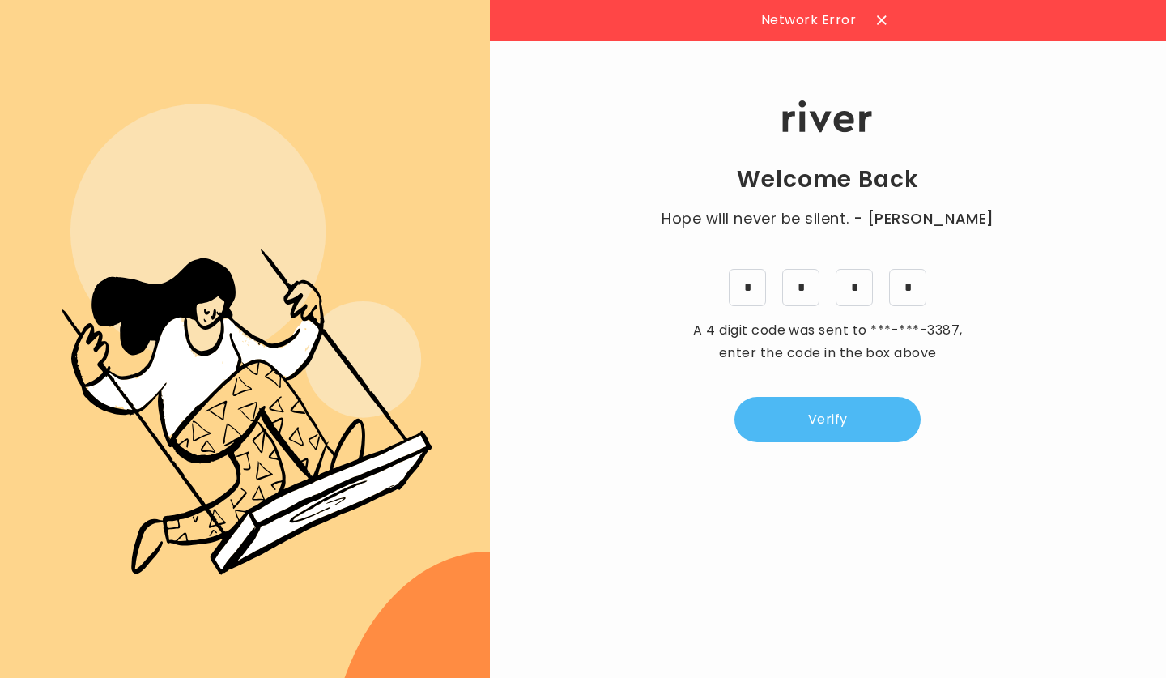
click at [818, 412] on button "Verify" at bounding box center [828, 419] width 186 height 45
click at [877, 22] on icon at bounding box center [882, 20] width 10 height 10
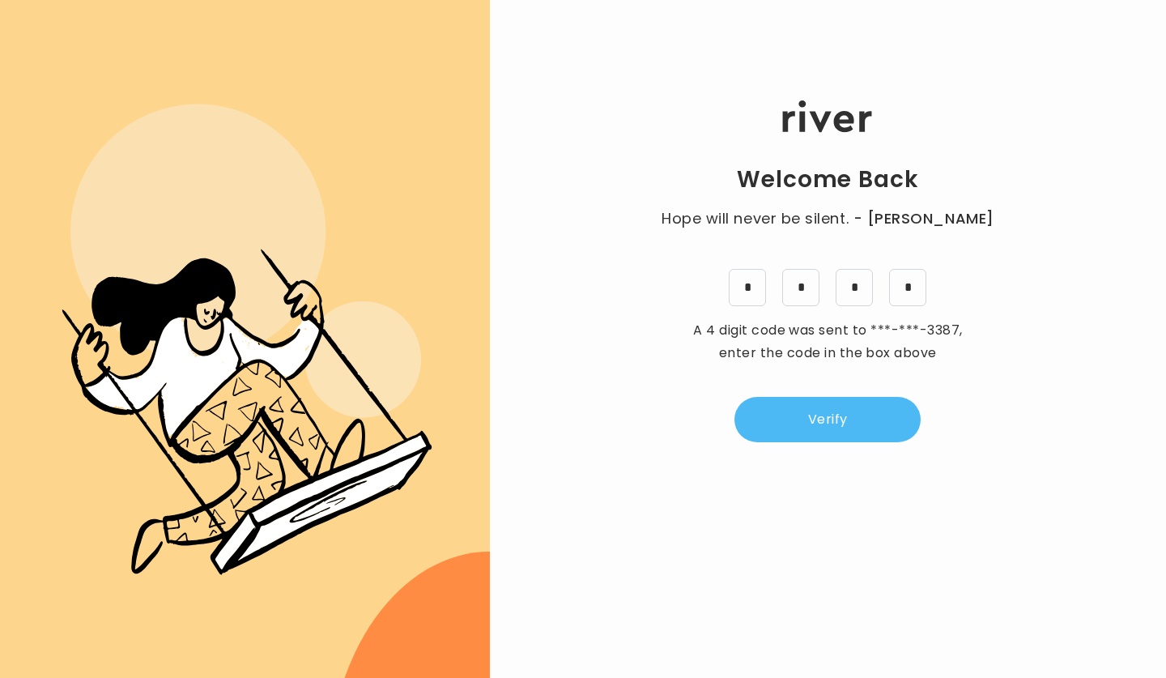
click at [826, 419] on button "Verify" at bounding box center [828, 419] width 186 height 45
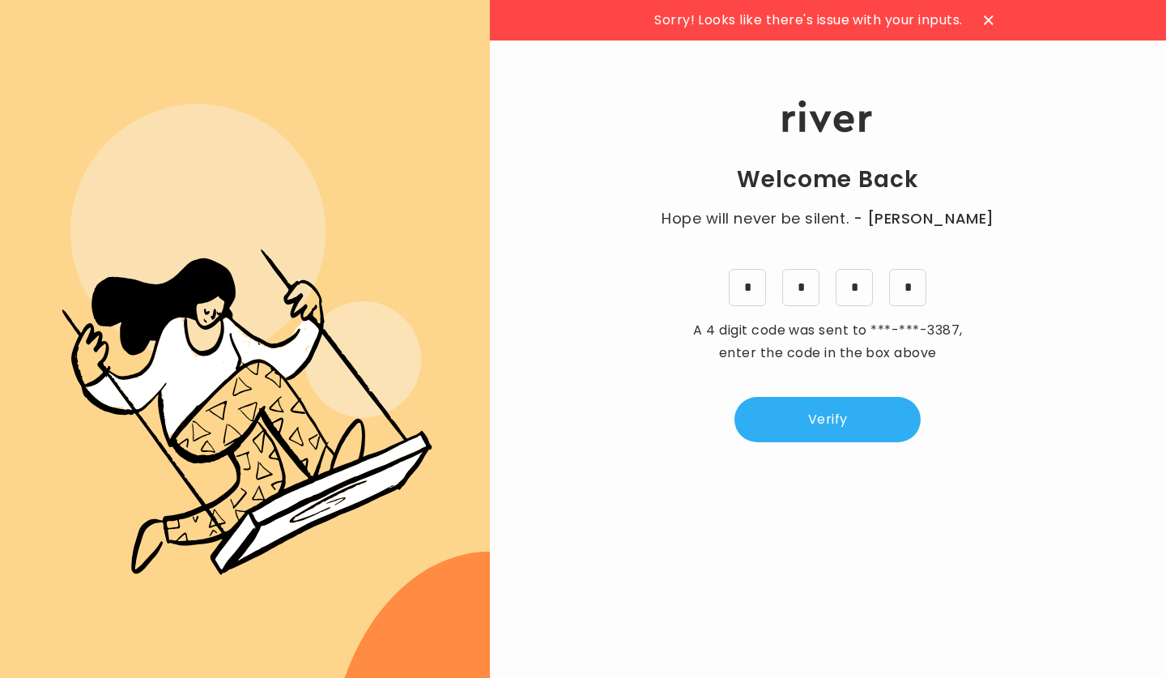
click at [988, 16] on icon at bounding box center [989, 20] width 10 height 10
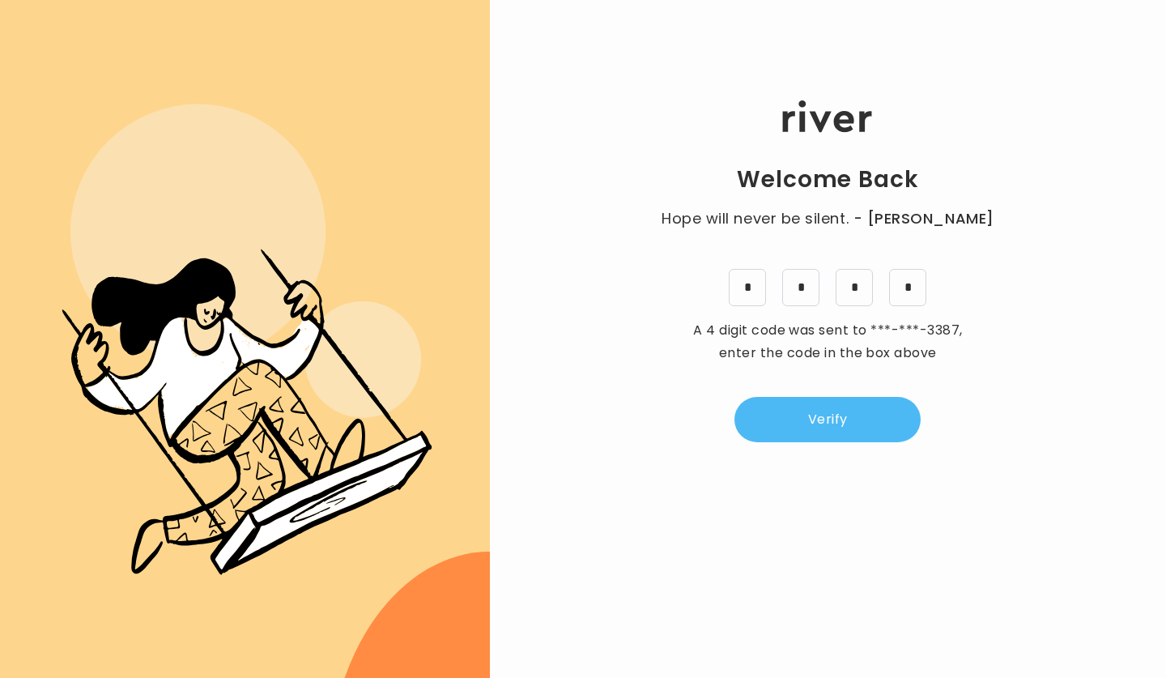
click at [832, 405] on button "Verify" at bounding box center [828, 419] width 186 height 45
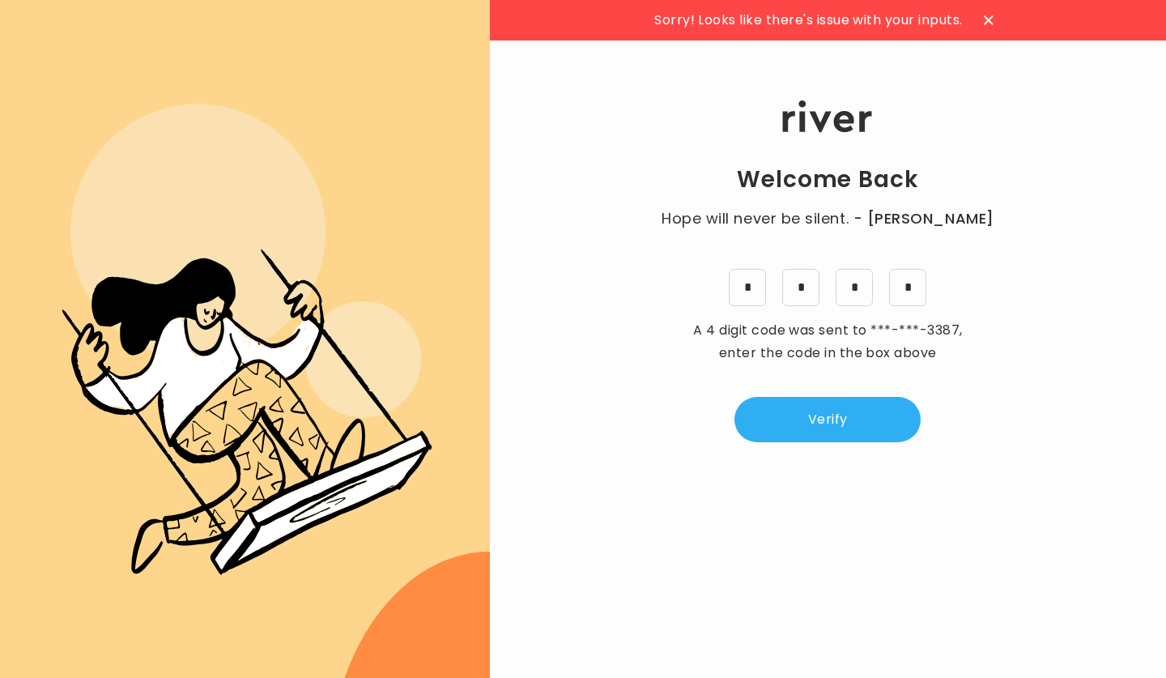
click at [988, 20] on icon at bounding box center [989, 20] width 10 height 10
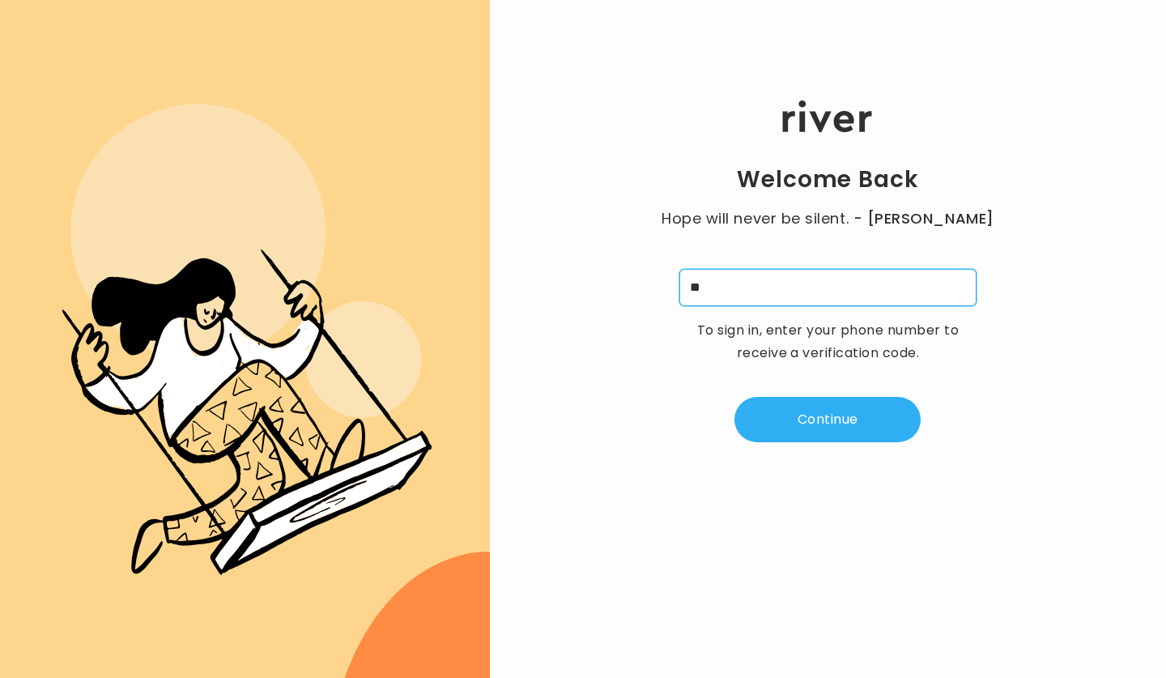
type input "*"
type input "**********"
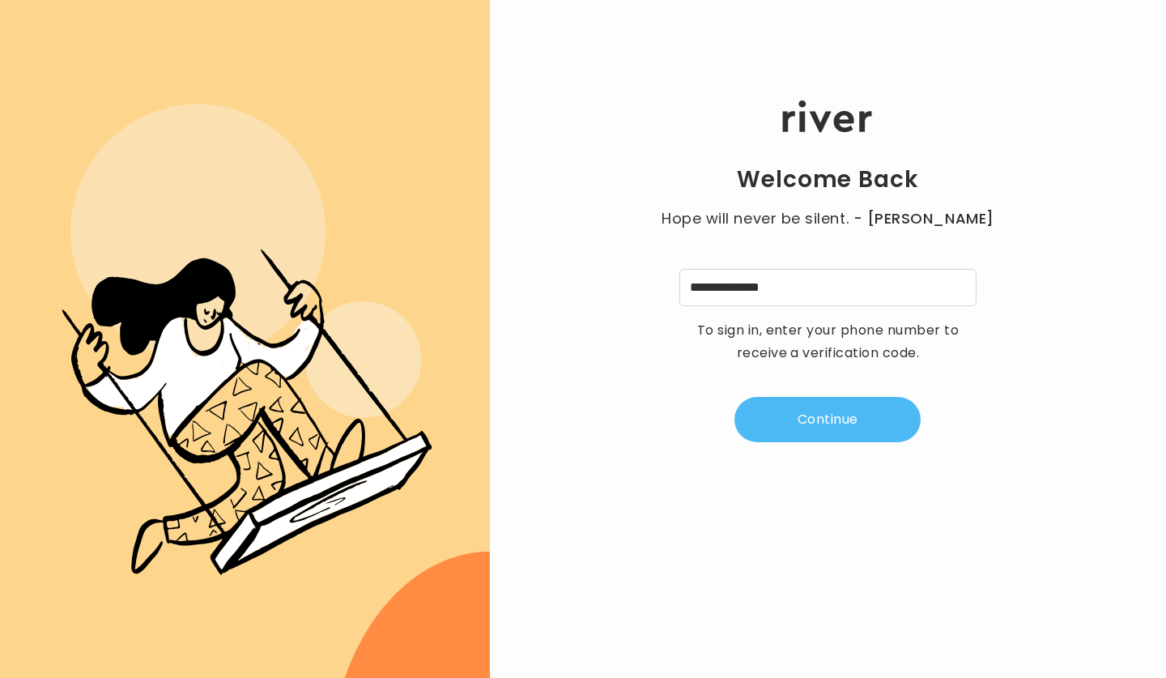
click at [824, 417] on button "Continue" at bounding box center [828, 419] width 186 height 45
type input "*"
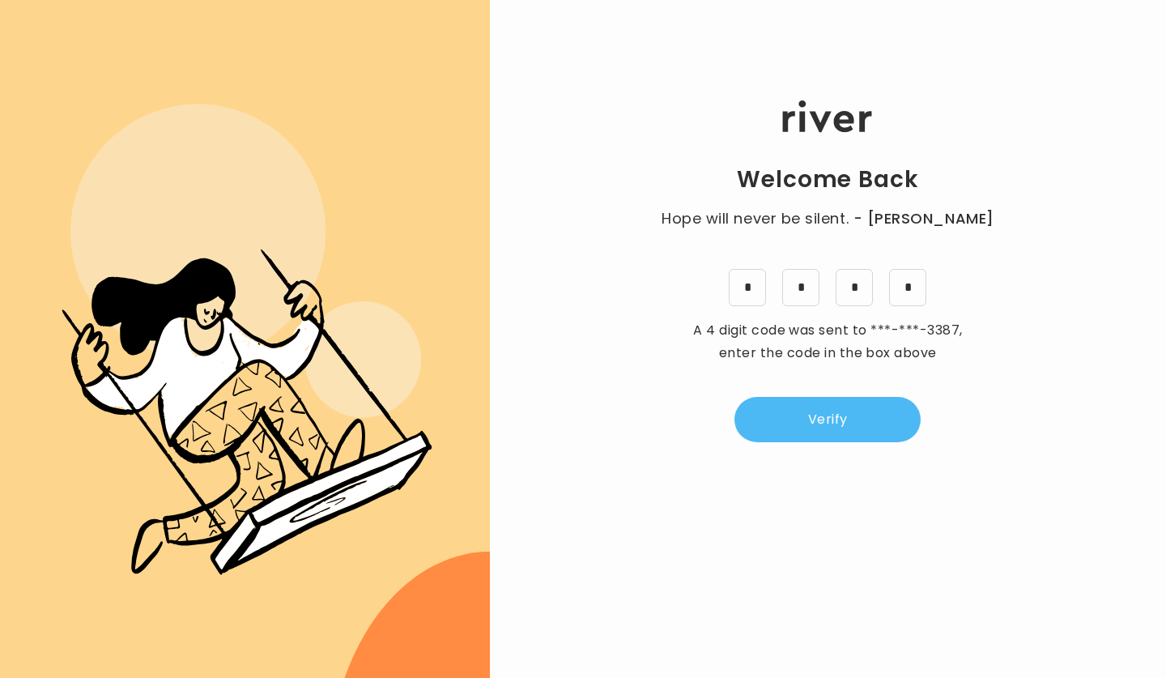
click at [824, 416] on button "Verify" at bounding box center [828, 419] width 186 height 45
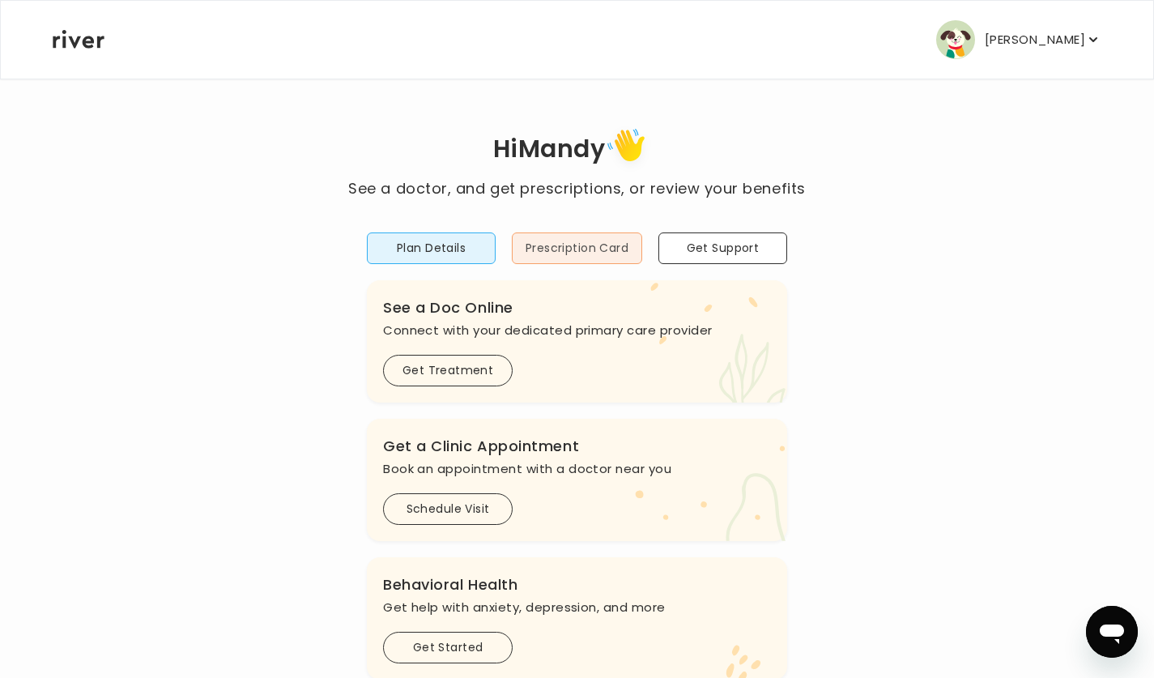
click at [595, 249] on button "Prescription Card" at bounding box center [577, 248] width 130 height 32
